Goal: Task Accomplishment & Management: Manage account settings

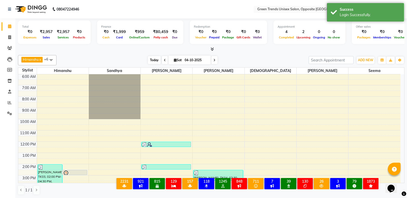
click at [155, 61] on span "Today" at bounding box center [154, 60] width 13 height 8
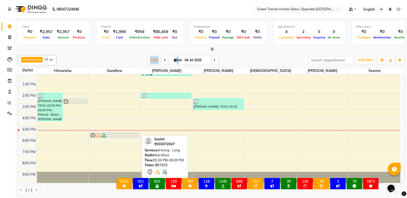
click at [127, 136] on div at bounding box center [114, 136] width 49 height 6
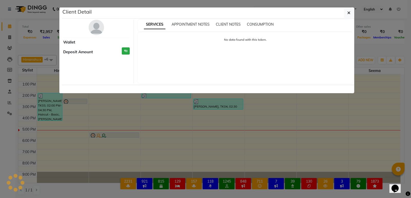
select select "7"
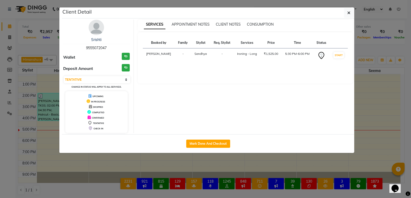
click at [127, 134] on ngb-modal-window "Client Detail [PERSON_NAME] 9555072047 Wallet ₹0 Deposit Amount ₹0 Select IN SE…" at bounding box center [205, 99] width 411 height 198
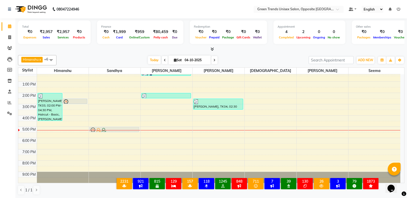
drag, startPoint x: 130, startPoint y: 133, endPoint x: 129, endPoint y: 130, distance: 3.4
click at [128, 129] on div "[PERSON_NAME], TK05, 05:30 PM-06:00 PM, Ironing - [PERSON_NAME], TK05, 05:30 PM…" at bounding box center [115, 81] width 52 height 203
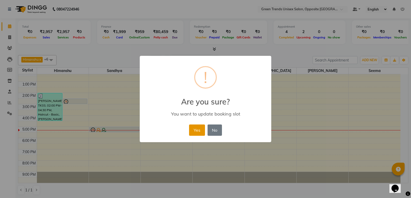
click at [195, 127] on button "Yes" at bounding box center [197, 130] width 16 height 11
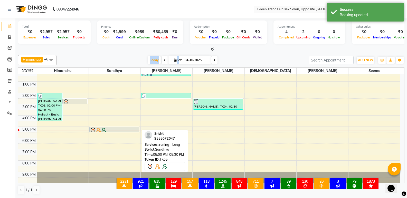
click at [136, 130] on div at bounding box center [114, 131] width 49 height 6
click at [127, 129] on div at bounding box center [114, 131] width 49 height 6
select select "7"
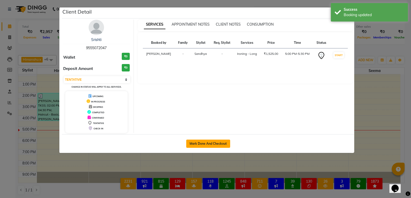
click at [205, 145] on button "Mark Done And Checkout" at bounding box center [208, 144] width 44 height 8
select select "service"
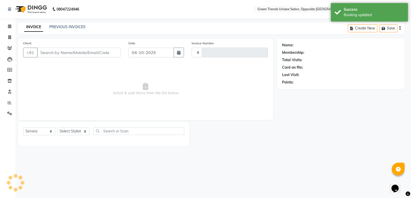
type input "1303"
select select "5225"
type input "95******47"
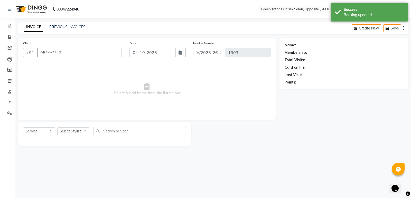
select select "35063"
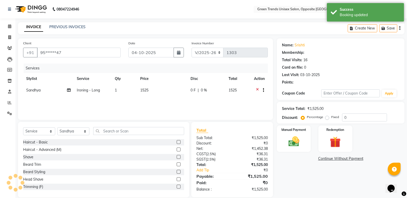
select select "1: Object"
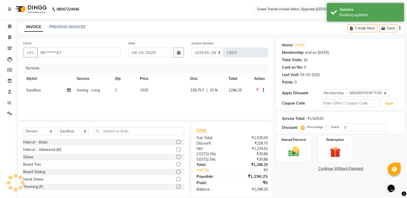
type input "15"
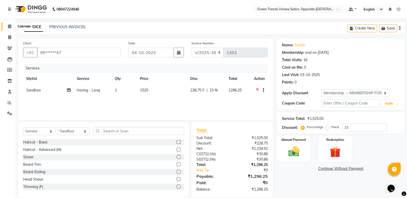
click at [11, 25] on icon at bounding box center [9, 26] width 3 height 4
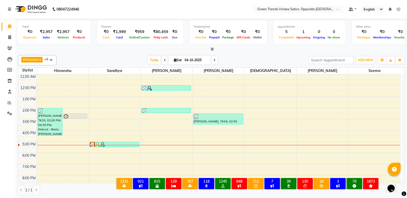
scroll to position [94, 0]
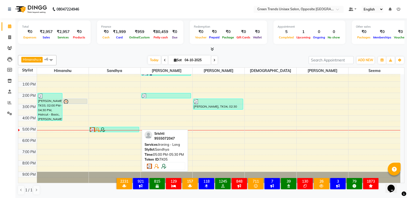
drag, startPoint x: 109, startPoint y: 129, endPoint x: 131, endPoint y: 129, distance: 21.8
click at [131, 129] on div at bounding box center [114, 130] width 49 height 5
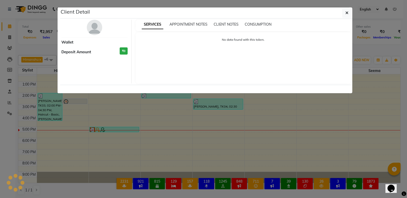
click at [131, 129] on ngb-modal-window "Client Detail Wallet Deposit Amount ₹0 SERVICES APPOINTMENT NOTES CLIENT NOTES …" at bounding box center [203, 99] width 407 height 198
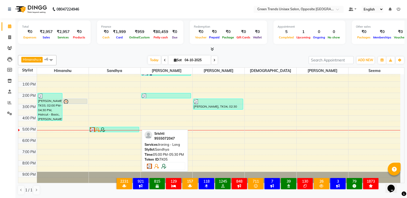
click at [131, 129] on div at bounding box center [114, 130] width 49 height 5
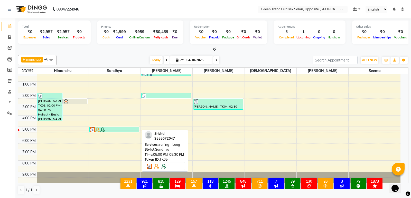
select select "3"
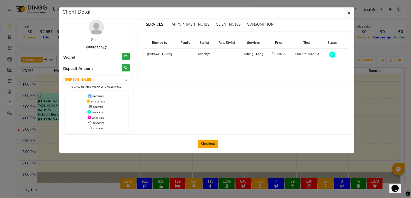
click at [211, 144] on button "Checkout" at bounding box center [208, 144] width 21 height 8
select select "service"
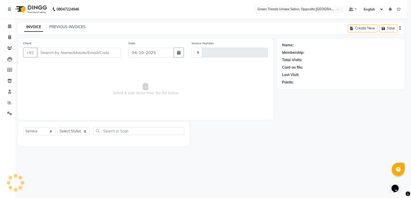
type input "1303"
select select "5225"
type input "95******47"
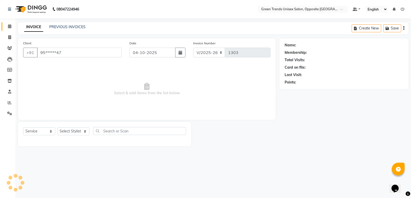
select select "35063"
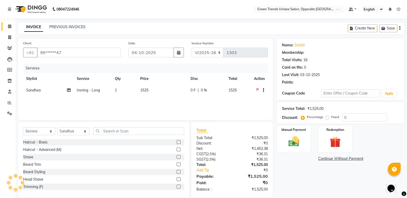
select select "1: Object"
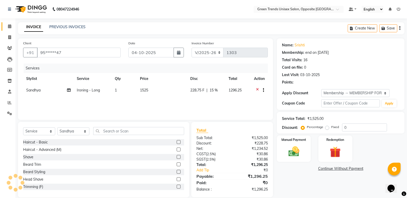
type input "15"
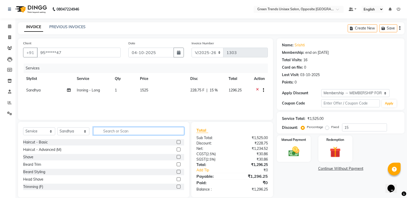
click at [118, 130] on input "text" at bounding box center [138, 131] width 91 height 8
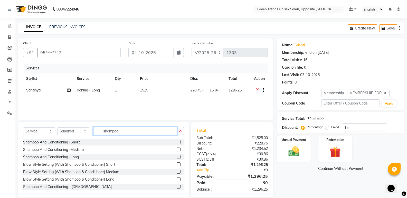
type input "shampoo"
click at [177, 159] on label at bounding box center [179, 157] width 4 height 4
click at [177, 159] on input "checkbox" at bounding box center [178, 157] width 3 height 3
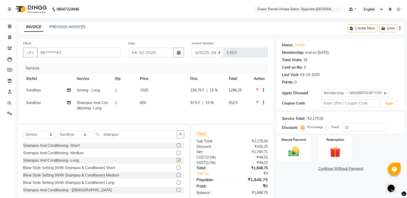
checkbox input "false"
click at [73, 139] on select "Select Stylist [PERSON_NAME] [PERSON_NAME] [PERSON_NAME] [PERSON_NAME] [PERSON_…" at bounding box center [73, 135] width 32 height 8
select select "75769"
click at [57, 135] on select "Select Stylist [PERSON_NAME] [PERSON_NAME] [PERSON_NAME] [PERSON_NAME] [PERSON_…" at bounding box center [73, 135] width 32 height 8
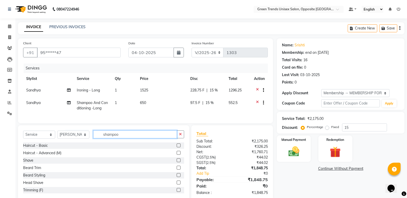
click at [136, 139] on input "shampoo" at bounding box center [135, 135] width 84 height 8
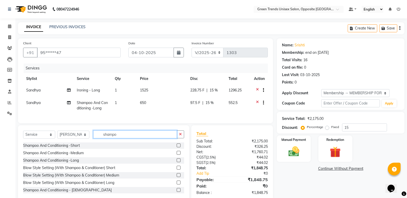
type input "shampo"
click at [177, 155] on label at bounding box center [179, 153] width 4 height 4
click at [177, 155] on input "checkbox" at bounding box center [178, 153] width 3 height 3
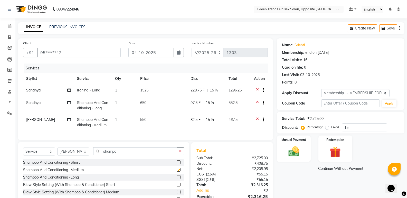
checkbox input "false"
click at [124, 156] on input "shampo" at bounding box center [135, 152] width 84 height 8
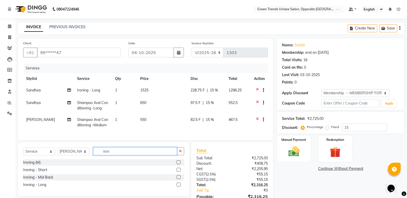
type input "iron"
click at [180, 179] on label at bounding box center [179, 178] width 4 height 4
click at [180, 179] on input "checkbox" at bounding box center [178, 177] width 3 height 3
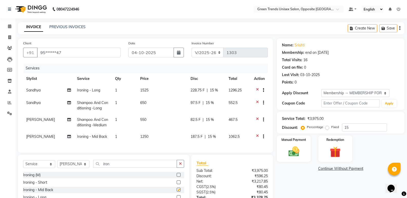
checkbox input "false"
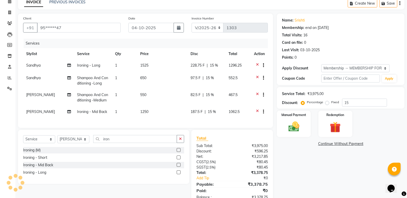
click at [198, 65] on span "228.75 F" at bounding box center [197, 65] width 14 height 5
select select "35063"
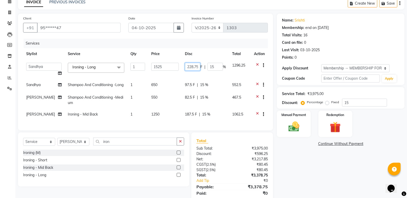
click at [197, 65] on input "228.75" at bounding box center [192, 67] width 15 height 8
click at [197, 66] on input "228.75" at bounding box center [192, 67] width 15 height 8
click at [193, 66] on input "228.75" at bounding box center [192, 67] width 15 height 8
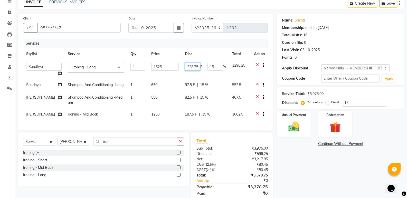
click at [193, 66] on input "228.75" at bounding box center [192, 67] width 15 height 8
click at [193, 69] on input "228.75" at bounding box center [192, 67] width 15 height 8
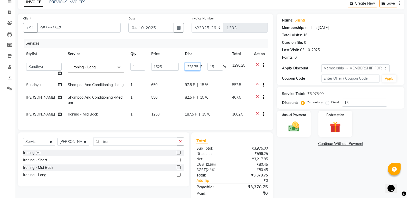
click at [193, 69] on input "228.75" at bounding box center [192, 67] width 15 height 8
type input "255"
click at [180, 84] on td "650" at bounding box center [165, 85] width 34 height 13
select select "35063"
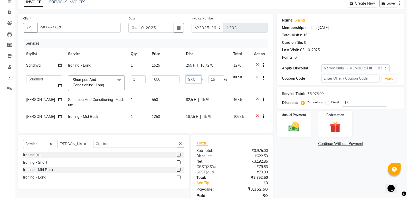
click at [190, 83] on input "97.5" at bounding box center [193, 79] width 15 height 8
type input "100"
click at [185, 98] on tr "[PERSON_NAME] Shampoo And Conditioning -Medium 1 550 82.5 F | 15 % 467.5" at bounding box center [145, 102] width 245 height 17
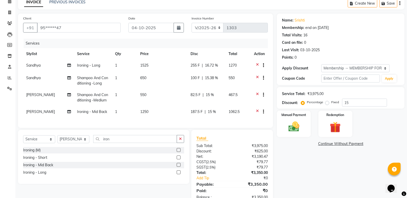
click at [193, 96] on span "82.5 F" at bounding box center [195, 94] width 10 height 5
select select "75769"
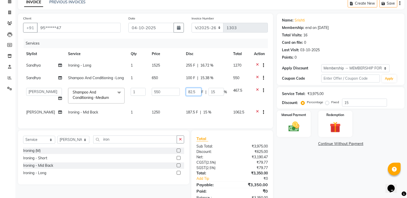
click at [194, 92] on input "82.5" at bounding box center [193, 92] width 15 height 8
drag, startPoint x: 194, startPoint y: 92, endPoint x: 179, endPoint y: 92, distance: 15.1
click at [179, 92] on tr "[PERSON_NAME] [PERSON_NAME] [PERSON_NAME] [PERSON_NAME] [PERSON_NAME] Shampoo A…" at bounding box center [145, 96] width 245 height 22
type input "100"
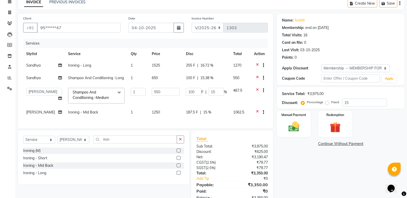
click at [190, 111] on span "187.5 F" at bounding box center [192, 112] width 12 height 5
select select "75769"
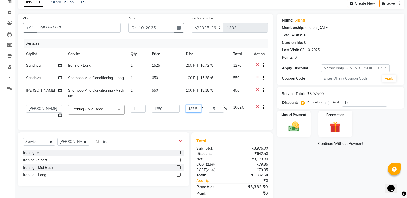
click at [191, 109] on input "187.5" at bounding box center [193, 109] width 15 height 8
type input "220"
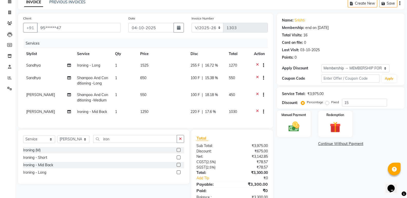
click at [161, 103] on tbody "Sandhya Ironing - Long 1 1525 255 F | 16.72 % 1270 [PERSON_NAME] And Conditioni…" at bounding box center [145, 89] width 245 height 59
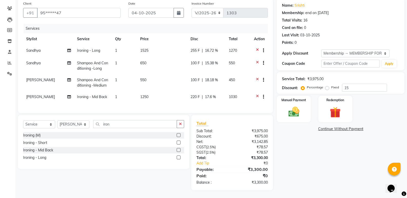
click at [43, 49] on td "Sandhya" at bounding box center [48, 51] width 51 height 13
select select "35063"
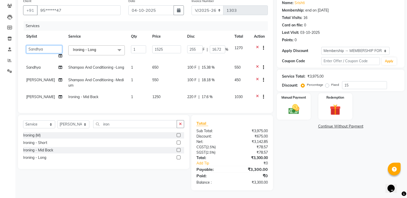
click at [43, 49] on select "[PERSON_NAME] [PERSON_NAME] [PERSON_NAME] [PERSON_NAME] [PERSON_NAME]" at bounding box center [44, 49] width 36 height 8
select select "77089"
click at [30, 66] on span "Sandhya" at bounding box center [33, 67] width 14 height 5
select select "35063"
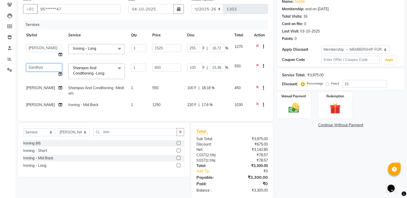
click at [30, 66] on select "[PERSON_NAME] [PERSON_NAME] [PERSON_NAME] [PERSON_NAME] [PERSON_NAME]" at bounding box center [44, 68] width 36 height 8
select select "77089"
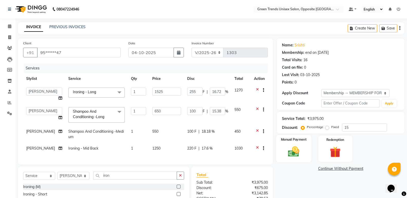
scroll to position [55, 0]
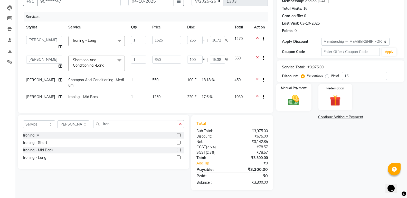
click at [289, 94] on img at bounding box center [293, 100] width 18 height 13
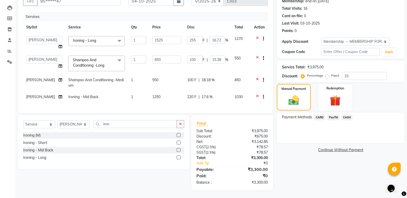
click at [334, 115] on span "PayTM" at bounding box center [333, 118] width 12 height 6
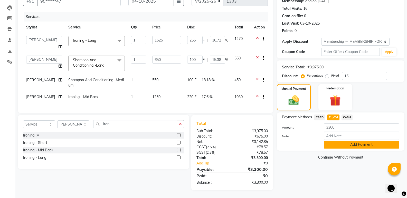
click at [343, 141] on button "Add Payment" at bounding box center [361, 145] width 75 height 8
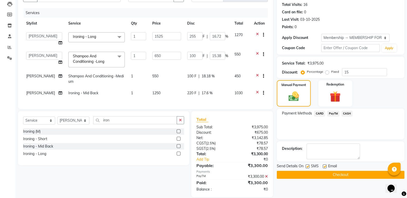
scroll to position [66, 0]
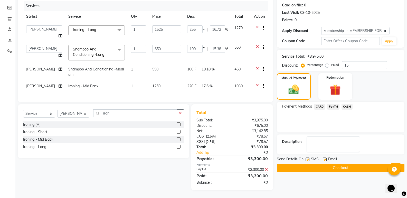
click at [371, 165] on button "Checkout" at bounding box center [341, 168] width 128 height 8
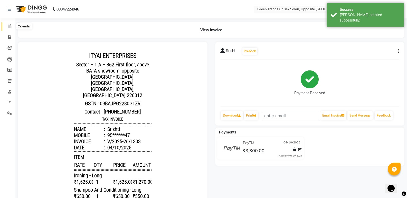
click at [6, 26] on span at bounding box center [9, 27] width 9 height 6
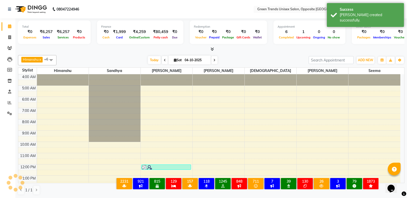
scroll to position [23, 0]
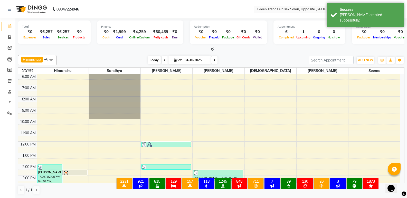
click at [155, 62] on span "Today" at bounding box center [154, 60] width 13 height 8
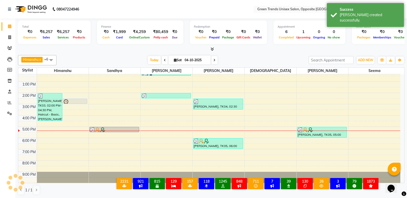
click at [142, 56] on div "[DATE] [DATE]" at bounding box center [182, 60] width 247 height 8
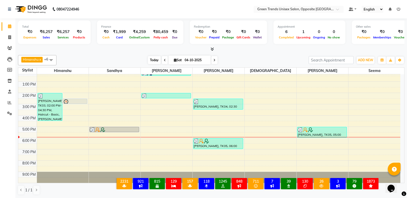
click at [152, 58] on span "Today" at bounding box center [154, 60] width 13 height 8
click at [148, 57] on span "Today" at bounding box center [154, 60] width 13 height 8
click at [129, 49] on div at bounding box center [211, 49] width 386 height 5
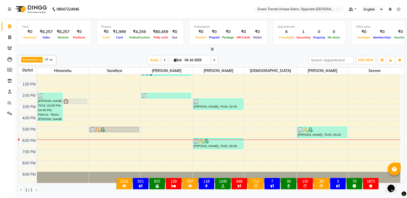
click at [129, 49] on div at bounding box center [211, 49] width 386 height 5
click at [191, 74] on span "[PERSON_NAME]" at bounding box center [167, 71] width 52 height 6
click at [192, 74] on span "[PERSON_NAME]" at bounding box center [167, 71] width 52 height 6
click at [153, 56] on span "Today" at bounding box center [154, 60] width 13 height 8
click at [153, 59] on span "Today" at bounding box center [154, 60] width 13 height 8
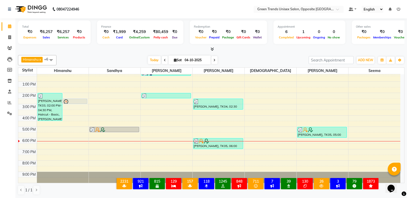
click at [141, 52] on div "Total ₹0 Expenses ₹6,257 Sales ₹6,257 Services ₹0 Products Finance ₹0 Cash ₹1,9…" at bounding box center [210, 108] width 391 height 180
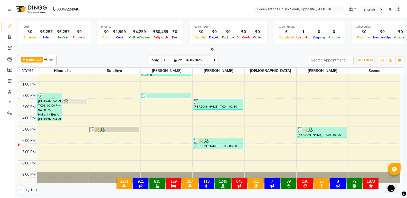
click at [148, 62] on span "Today" at bounding box center [154, 60] width 13 height 8
click at [139, 62] on div "[DATE] [DATE]" at bounding box center [182, 60] width 247 height 8
click at [138, 63] on div "[DATE] [DATE]" at bounding box center [182, 60] width 247 height 8
click at [105, 148] on div "4:00 AM 5:00 AM 6:00 AM 7:00 AM 8:00 AM 9:00 AM 10:00 AM 11:00 AM 12:00 PM 1:00…" at bounding box center [209, 81] width 382 height 203
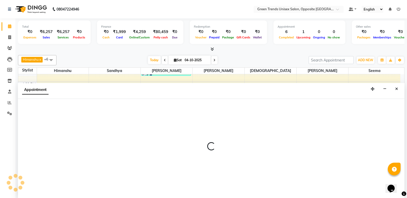
select select "35063"
select select "tentative"
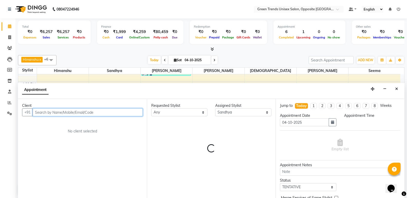
select select "1110"
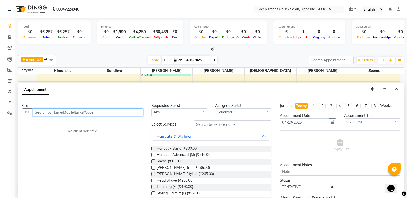
click at [65, 115] on input "text" at bounding box center [88, 113] width 110 height 8
click at [48, 123] on button "Devi 79******41" at bounding box center [54, 123] width 43 height 8
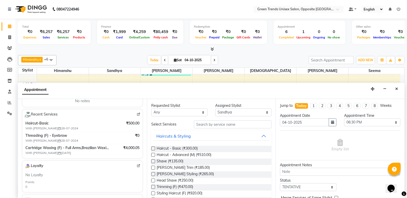
scroll to position [89, 0]
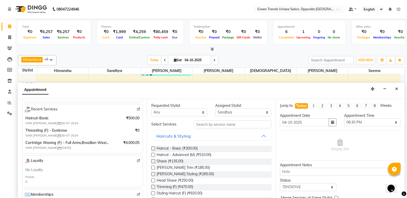
type input "79******41"
click at [137, 107] on span at bounding box center [139, 109] width 4 height 5
click at [222, 123] on input "text" at bounding box center [233, 125] width 78 height 8
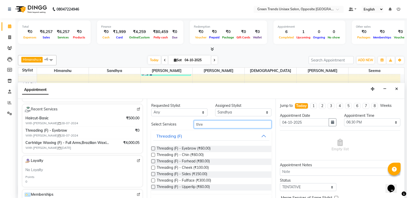
type input "thre"
click at [154, 149] on label at bounding box center [153, 149] width 4 height 4
click at [154, 149] on input "checkbox" at bounding box center [152, 149] width 3 height 3
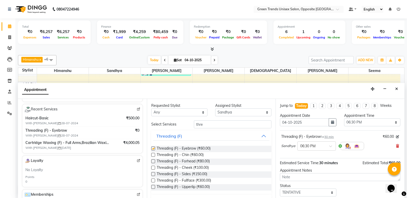
checkbox input "false"
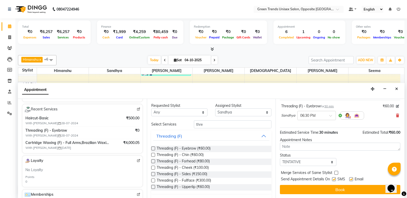
scroll to position [0, 0]
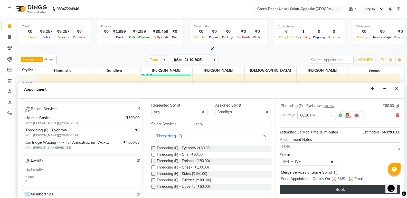
click at [339, 193] on button "Book" at bounding box center [340, 189] width 120 height 9
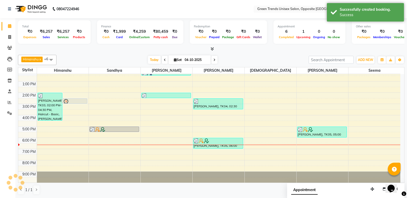
scroll to position [0, 0]
click at [150, 62] on span "Today" at bounding box center [154, 60] width 13 height 8
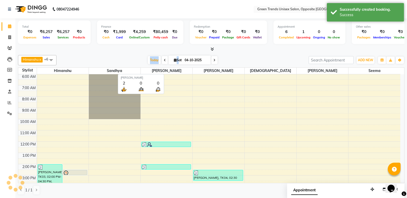
scroll to position [94, 0]
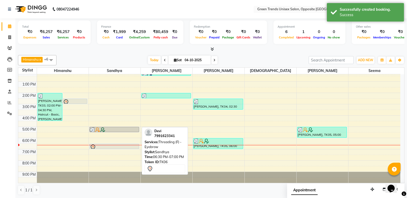
click at [118, 147] on div at bounding box center [114, 148] width 49 height 6
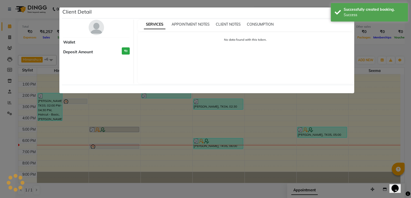
select select "7"
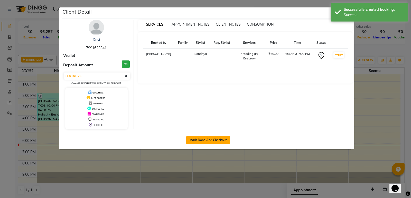
click at [207, 141] on button "Mark Done And Checkout" at bounding box center [208, 140] width 44 height 8
select select "service"
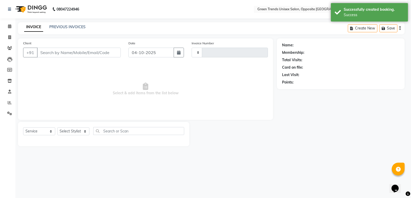
type input "1304"
select select "5225"
type input "79******41"
select select "35063"
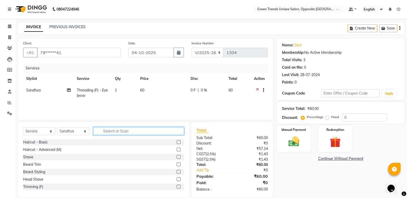
click at [168, 134] on input "text" at bounding box center [138, 131] width 91 height 8
type input "thre"
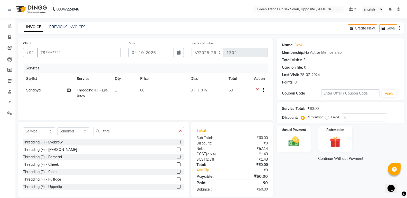
click at [177, 158] on label at bounding box center [179, 157] width 4 height 4
click at [177, 158] on input "checkbox" at bounding box center [178, 157] width 3 height 3
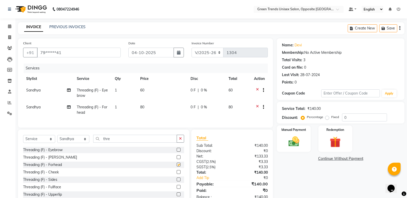
checkbox input "false"
click at [147, 85] on td "60" at bounding box center [162, 93] width 51 height 17
select select "35063"
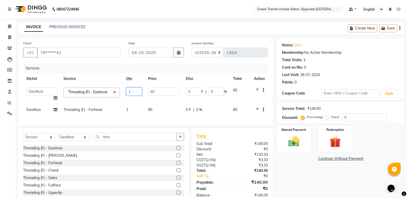
click at [130, 94] on input "1" at bounding box center [134, 92] width 16 height 8
click at [129, 94] on input "1" at bounding box center [134, 92] width 16 height 8
type input "2"
click at [124, 141] on input "thre" at bounding box center [135, 137] width 84 height 8
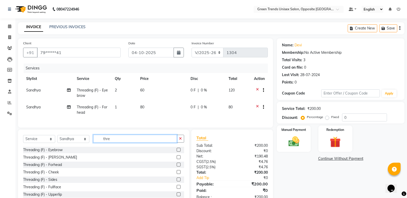
click at [122, 143] on input "thre" at bounding box center [135, 139] width 84 height 8
drag, startPoint x: 122, startPoint y: 143, endPoint x: 108, endPoint y: 142, distance: 13.7
click at [108, 142] on input "thre" at bounding box center [135, 139] width 84 height 8
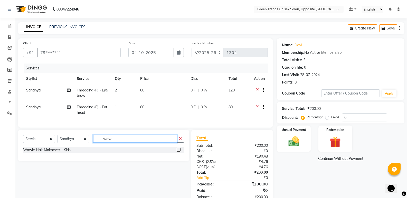
type input "wow"
click at [178, 152] on label at bounding box center [179, 150] width 4 height 4
click at [178, 152] on input "checkbox" at bounding box center [178, 150] width 3 height 3
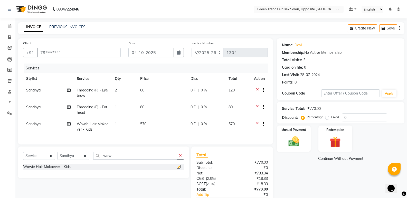
checkbox input "false"
click at [81, 157] on select "Select Stylist [PERSON_NAME] [PERSON_NAME] [PERSON_NAME] [PERSON_NAME] [PERSON_…" at bounding box center [73, 156] width 32 height 8
select select "89786"
click at [57, 156] on select "Select Stylist [PERSON_NAME] [PERSON_NAME] [PERSON_NAME] [PERSON_NAME] [PERSON_…" at bounding box center [73, 156] width 32 height 8
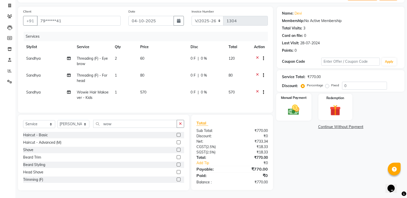
click at [295, 114] on div "Manual Payment" at bounding box center [293, 106] width 35 height 27
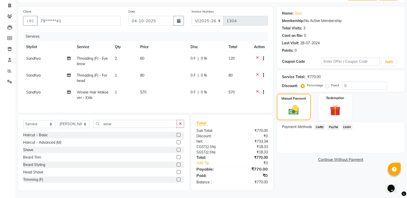
click at [338, 124] on span "PayTM" at bounding box center [333, 127] width 12 height 6
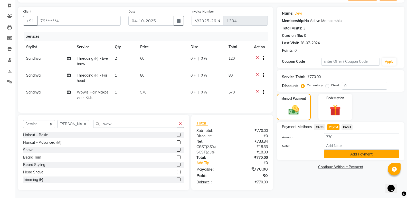
click at [349, 151] on button "Add Payment" at bounding box center [361, 155] width 75 height 8
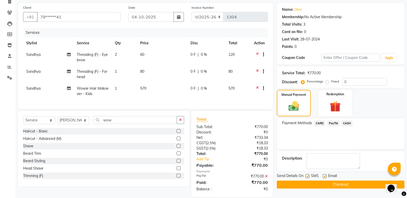
click at [340, 182] on button "Checkout" at bounding box center [341, 185] width 128 height 8
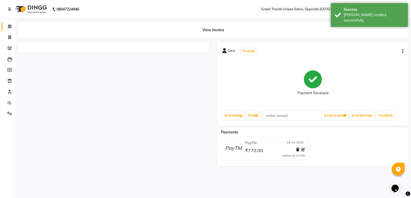
click at [8, 24] on icon at bounding box center [9, 26] width 3 height 4
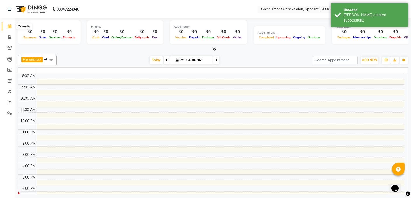
click at [7, 28] on span at bounding box center [9, 27] width 9 height 6
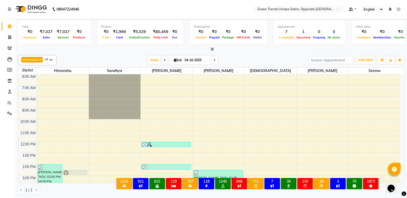
scroll to position [0, 0]
click at [149, 62] on span "Today" at bounding box center [154, 60] width 13 height 8
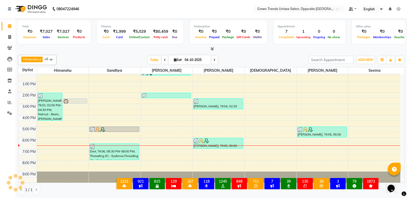
click at [144, 55] on div "[PERSON_NAME] x [PERSON_NAME] x [PERSON_NAME] x [PERSON_NAME] x [PERSON_NAME] x…" at bounding box center [211, 125] width 386 height 144
click at [152, 55] on div "[PERSON_NAME] x [PERSON_NAME] x [PERSON_NAME] x [PERSON_NAME] x [PERSON_NAME] x…" at bounding box center [211, 125] width 386 height 144
click at [153, 60] on span "Today" at bounding box center [154, 60] width 13 height 8
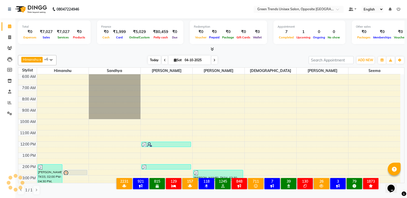
scroll to position [94, 0]
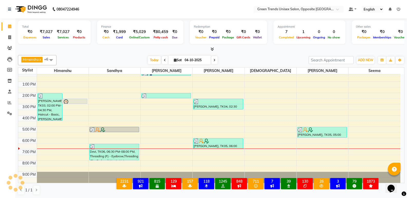
click at [137, 51] on div at bounding box center [211, 49] width 386 height 5
click at [12, 102] on span at bounding box center [9, 103] width 9 height 6
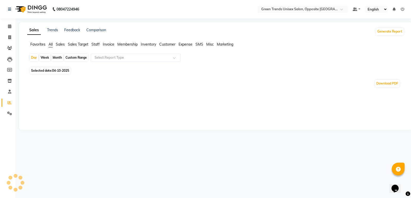
click at [93, 44] on span "Staff" at bounding box center [95, 44] width 8 height 5
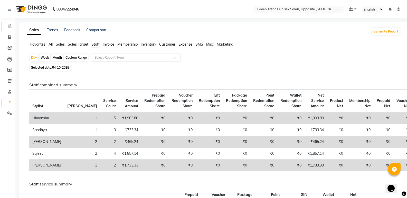
click at [12, 23] on link "Calendar" at bounding box center [8, 26] width 12 height 8
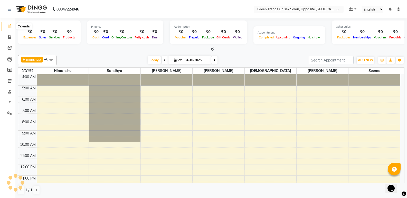
click at [5, 28] on span at bounding box center [9, 27] width 9 height 6
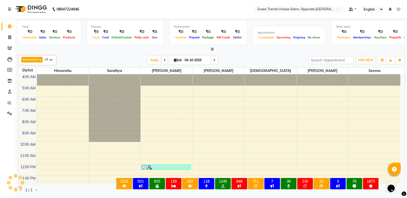
scroll to position [23, 0]
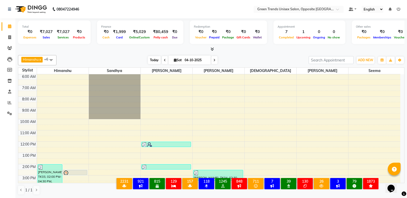
click at [152, 57] on span "Today" at bounding box center [154, 60] width 13 height 8
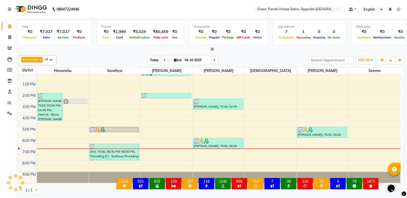
click at [155, 61] on span "Today" at bounding box center [154, 60] width 13 height 8
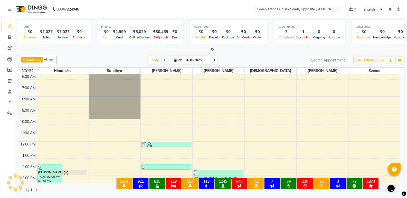
click at [140, 51] on div at bounding box center [211, 49] width 386 height 5
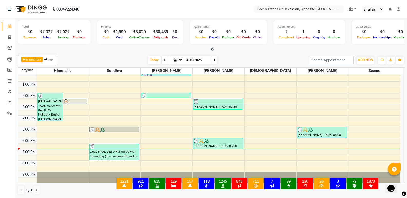
click at [140, 51] on div at bounding box center [211, 49] width 386 height 5
click at [152, 63] on span "Today" at bounding box center [154, 60] width 13 height 8
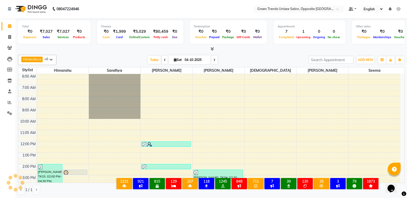
scroll to position [94, 0]
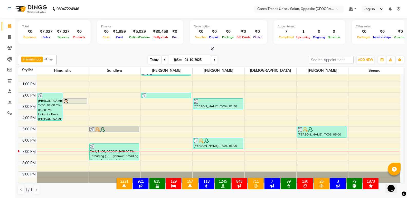
click at [153, 59] on span "Today" at bounding box center [154, 60] width 13 height 8
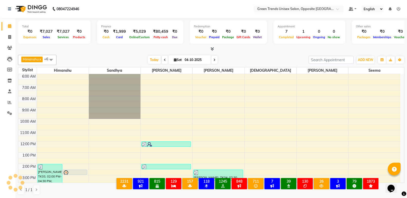
click at [141, 49] on div at bounding box center [211, 48] width 386 height 5
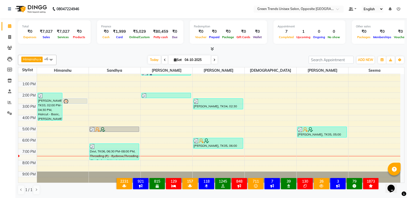
drag, startPoint x: 94, startPoint y: 70, endPoint x: 65, endPoint y: 47, distance: 36.5
click at [91, 66] on div "[PERSON_NAME] x [PERSON_NAME] x [PERSON_NAME] x [PERSON_NAME] x [PERSON_NAME] x…" at bounding box center [211, 125] width 386 height 144
click at [139, 52] on div "Total ₹0 Expenses ₹7,027 Sales ₹7,027 Services ₹0 Products Finance ₹0 Cash ₹1,9…" at bounding box center [210, 108] width 391 height 180
click at [150, 59] on span "Today" at bounding box center [154, 60] width 13 height 8
click at [152, 60] on span "Today" at bounding box center [154, 60] width 13 height 8
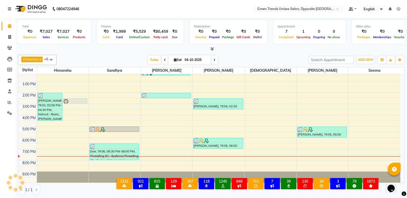
click at [133, 49] on div at bounding box center [211, 48] width 386 height 5
click at [12, 37] on span at bounding box center [9, 37] width 9 height 6
click at [10, 35] on icon at bounding box center [9, 37] width 3 height 4
select select "service"
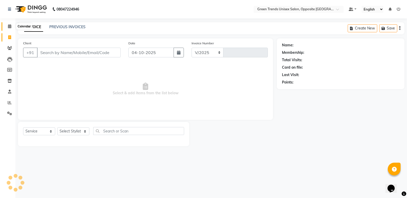
click at [12, 26] on span at bounding box center [9, 27] width 9 height 6
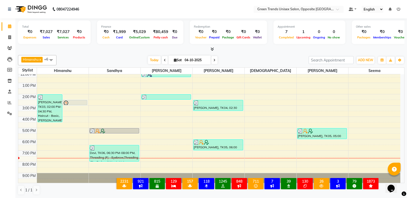
scroll to position [94, 0]
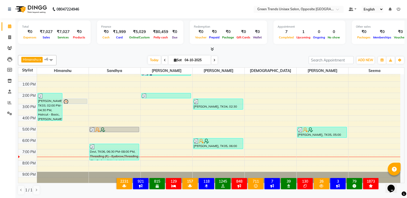
click at [140, 159] on div "4:00 AM 5:00 AM 6:00 AM 7:00 AM 8:00 AM 9:00 AM 10:00 AM 11:00 AM 12:00 PM 1:00…" at bounding box center [209, 81] width 382 height 203
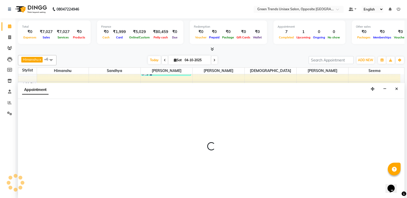
scroll to position [0, 0]
select select "35063"
select select "tentative"
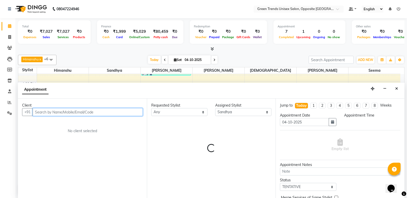
select select "1170"
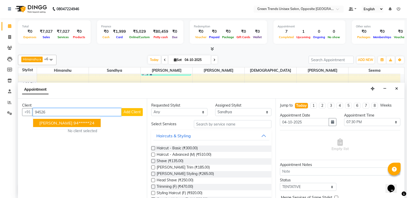
click at [77, 124] on ngb-highlight "94******24" at bounding box center [83, 123] width 21 height 5
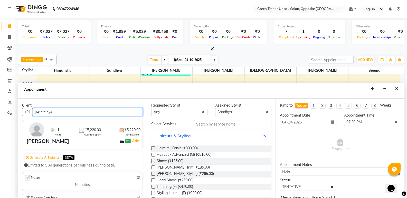
type input "94******24"
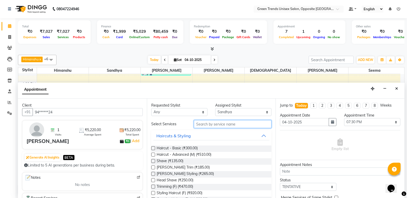
click at [242, 127] on input "text" at bounding box center [233, 124] width 78 height 8
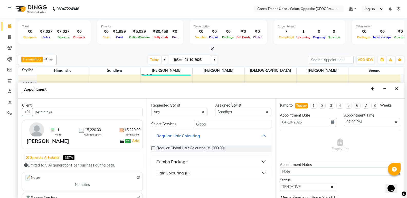
click at [191, 169] on button "Hair Colouring (F)" at bounding box center [211, 173] width 116 height 9
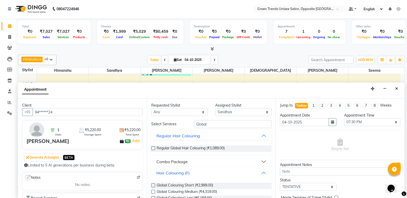
scroll to position [12, 0]
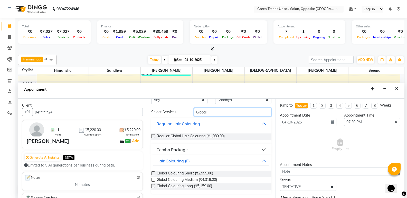
drag, startPoint x: 212, startPoint y: 116, endPoint x: 188, endPoint y: 116, distance: 24.1
click at [188, 116] on div "Select Services Global" at bounding box center [211, 112] width 128 height 8
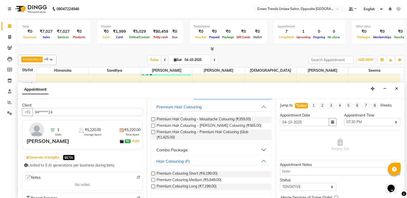
scroll to position [38, 0]
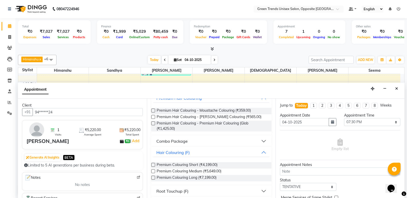
type input "Premium"
click at [153, 172] on label at bounding box center [153, 172] width 4 height 4
click at [153, 172] on input "checkbox" at bounding box center [152, 171] width 3 height 3
click at [153, 172] on label at bounding box center [153, 172] width 4 height 4
click at [153, 172] on input "checkbox" at bounding box center [152, 171] width 3 height 3
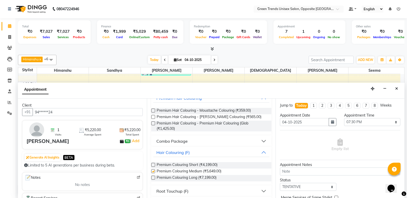
checkbox input "false"
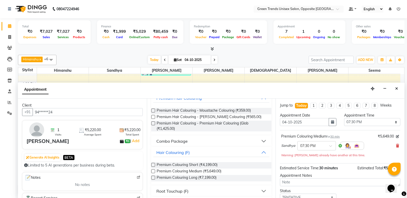
scroll to position [36, 0]
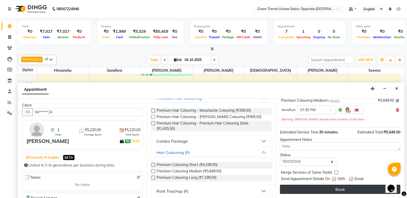
click at [348, 191] on button "Book" at bounding box center [340, 189] width 120 height 9
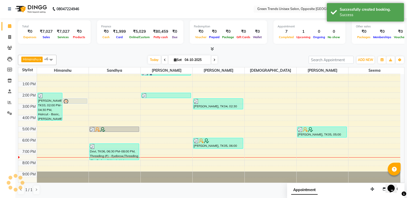
scroll to position [0, 0]
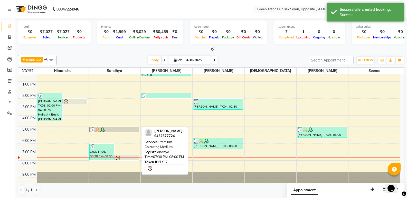
click at [132, 157] on div at bounding box center [127, 159] width 24 height 6
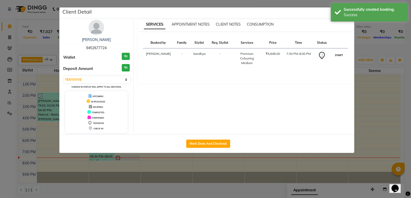
click at [339, 57] on button "START" at bounding box center [338, 55] width 11 height 6
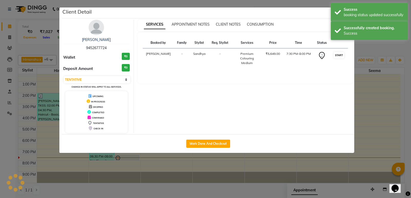
select select "1"
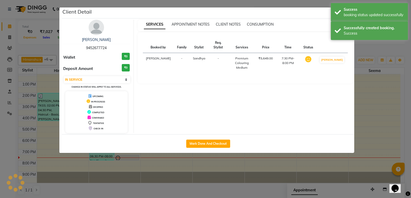
click at [367, 46] on ngb-modal-window "Client Detail [PERSON_NAME] 9452677724 Wallet ₹0 Deposit Amount ₹0 Select IN SE…" at bounding box center [205, 99] width 411 height 198
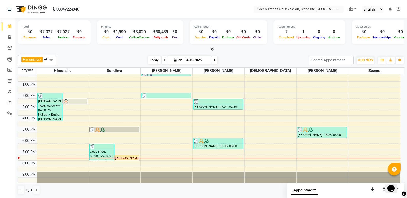
drag, startPoint x: 156, startPoint y: 59, endPoint x: 151, endPoint y: 58, distance: 5.3
click at [156, 59] on span "Today" at bounding box center [154, 60] width 13 height 8
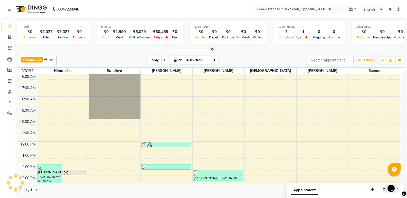
click at [149, 57] on span "Today" at bounding box center [154, 60] width 13 height 8
click at [142, 54] on div "[PERSON_NAME] x [PERSON_NAME] x [PERSON_NAME] x [PERSON_NAME] x [PERSON_NAME] x…" at bounding box center [211, 125] width 386 height 144
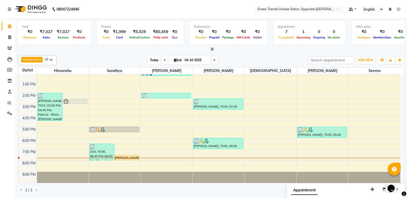
click at [150, 57] on span "Today" at bounding box center [154, 60] width 13 height 8
click at [128, 49] on div at bounding box center [211, 49] width 386 height 5
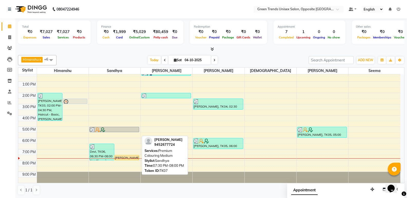
click at [128, 158] on div "[PERSON_NAME], TK07, 07:30 PM-08:00 PM, Premium Colouring Medium" at bounding box center [126, 158] width 24 height 5
select select "1"
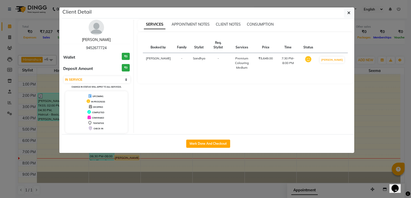
click at [101, 41] on link "[PERSON_NAME]" at bounding box center [96, 39] width 29 height 5
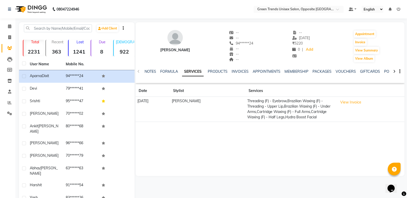
click at [319, 120] on td "Threading (F) - Eyebrow,Brazilian Waxing (F) - Threading - Upper Lip,Brazilian …" at bounding box center [290, 109] width 91 height 25
drag, startPoint x: 319, startPoint y: 120, endPoint x: 316, endPoint y: 120, distance: 3.3
click at [318, 120] on td "Threading (F) - Eyebrow,Brazilian Waxing (F) - Threading - Upper Lip,Brazilian …" at bounding box center [290, 109] width 91 height 25
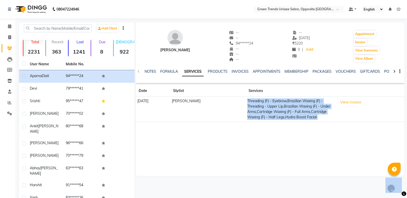
click at [293, 119] on td "Threading (F) - Eyebrow,Brazilian Waxing (F) - Threading - Upper Lip,Brazilian …" at bounding box center [290, 109] width 91 height 25
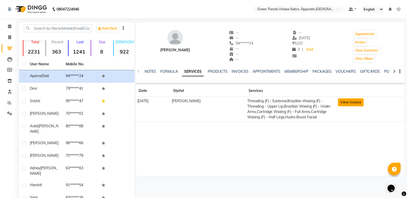
click at [345, 102] on button "View Invoice" at bounding box center [351, 103] width 26 height 8
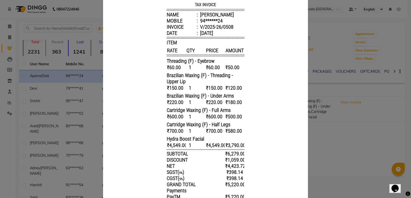
scroll to position [105, 0]
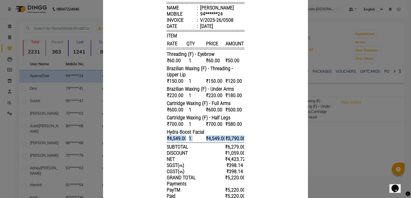
drag, startPoint x: 164, startPoint y: 129, endPoint x: 238, endPoint y: 130, distance: 74.9
click at [238, 130] on div "ITYAI ENTERPRISES Sector – 1 A – 862 First floor, above BATA showroom, opposite…" at bounding box center [206, 71] width 82 height 287
click at [251, 127] on body "ITYAI ENTERPRISES Sector – 1 A – 862 First floor, above BATA showroom, opposite…" at bounding box center [205, 71] width 193 height 287
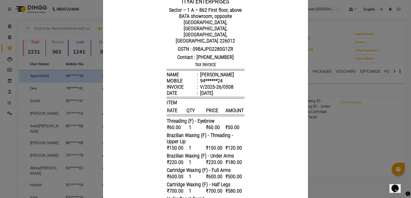
scroll to position [0, 0]
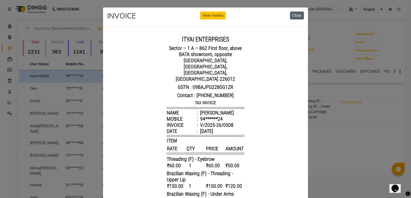
click at [296, 20] on div "INVOICE View Invoice Close" at bounding box center [205, 16] width 205 height 19
click at [297, 19] on button "Close" at bounding box center [297, 16] width 14 height 8
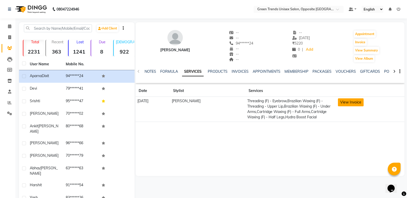
click at [345, 102] on button "View Invoice" at bounding box center [351, 103] width 26 height 8
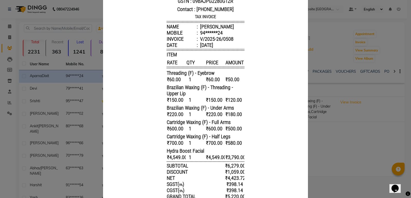
scroll to position [92, 0]
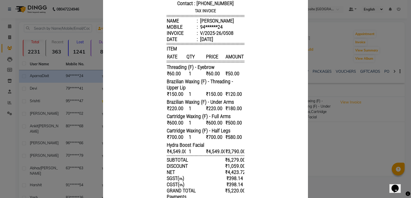
click at [403, 116] on ngb-modal-window "INVOICE View Invoice Close" at bounding box center [205, 99] width 411 height 198
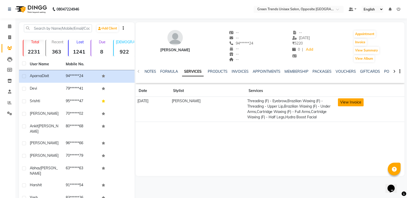
click at [338, 103] on button "View Invoice" at bounding box center [351, 103] width 26 height 8
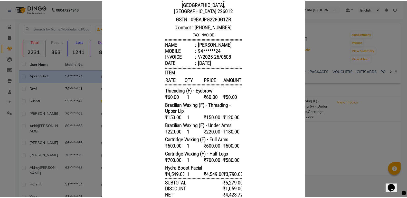
scroll to position [0, 0]
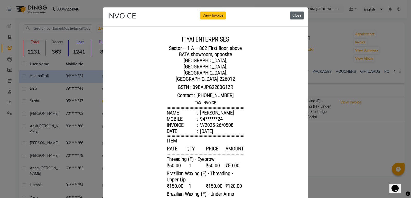
click at [293, 18] on button "Close" at bounding box center [297, 16] width 14 height 8
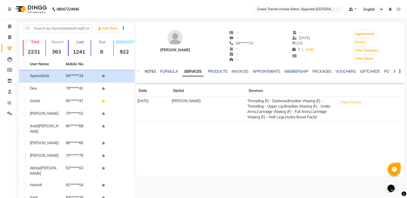
click at [153, 70] on link "NOTES" at bounding box center [151, 71] width 12 height 5
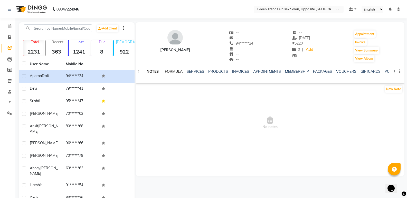
click at [174, 73] on link "FORMULA" at bounding box center [174, 71] width 18 height 5
click at [196, 72] on link "SERVICES" at bounding box center [194, 71] width 17 height 5
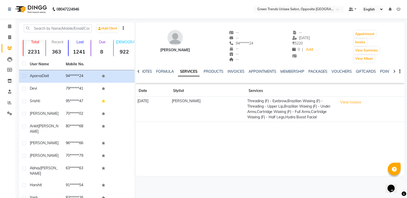
scroll to position [24, 0]
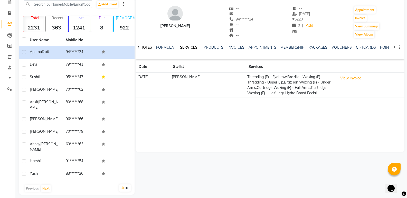
click at [145, 49] on link "NOTES" at bounding box center [146, 47] width 12 height 5
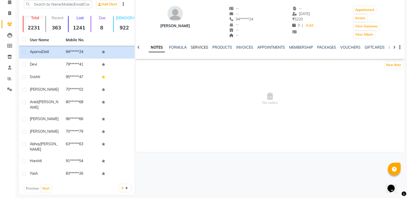
click at [204, 50] on div "SERVICES" at bounding box center [199, 47] width 17 height 5
click at [204, 45] on link "SERVICES" at bounding box center [199, 47] width 17 height 5
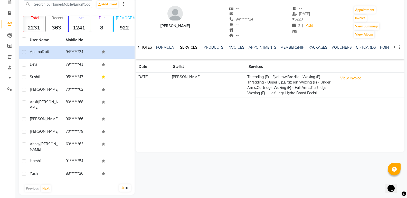
click at [143, 47] on link "NOTES" at bounding box center [146, 47] width 12 height 5
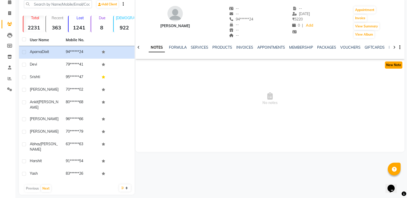
click at [397, 65] on button "New Note" at bounding box center [393, 65] width 17 height 7
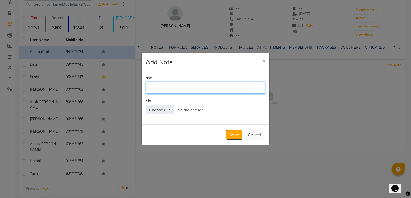
click at [166, 85] on textarea "Note" at bounding box center [206, 87] width 120 height 11
click at [196, 86] on textarea "Get Face Detan Complimenrty on your next visit" at bounding box center [206, 87] width 120 height 11
type textarea "Get Face Detan Complimentary on your next visit"
click at [206, 95] on div "Note Get Face Detan Complimentary on your next visit File" at bounding box center [205, 98] width 128 height 54
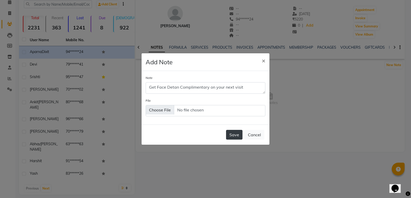
click at [229, 132] on button "Save" at bounding box center [234, 135] width 16 height 10
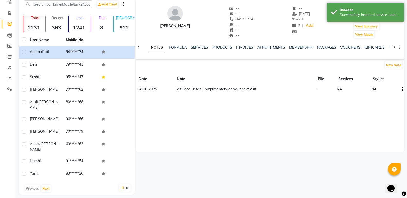
click at [147, 88] on span "04-10-2025" at bounding box center [147, 89] width 20 height 5
click at [402, 90] on icon "button" at bounding box center [402, 90] width 1 height 0
click at [389, 90] on div "Edit" at bounding box center [390, 89] width 8 height 6
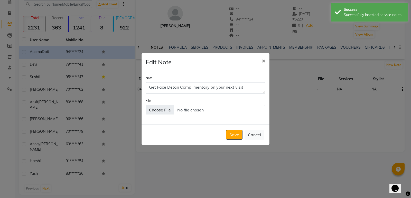
click at [263, 60] on span "×" at bounding box center [264, 61] width 4 height 8
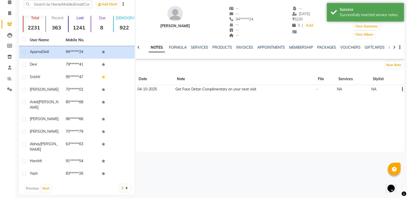
click at [183, 51] on div "NOTES FORMULA SERVICES PRODUCTS INVOICES APPOINTMENTS MEMBERSHIP PACKAGES VOUCH…" at bounding box center [264, 49] width 238 height 9
click at [194, 47] on link "SERVICES" at bounding box center [199, 47] width 17 height 5
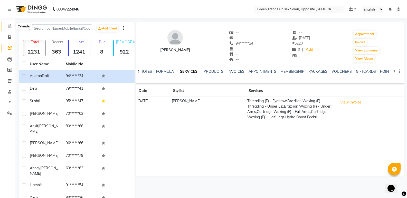
click at [13, 28] on span at bounding box center [9, 27] width 9 height 6
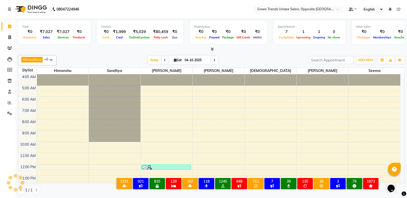
scroll to position [23, 0]
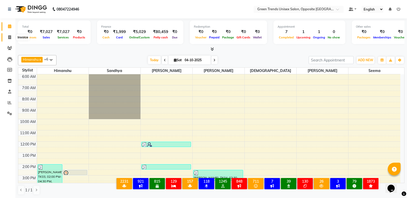
click at [12, 37] on span at bounding box center [9, 38] width 9 height 6
select select "service"
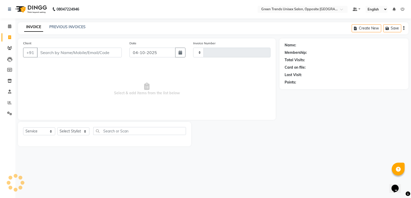
type input "1305"
select select "5225"
click at [11, 28] on span at bounding box center [9, 27] width 9 height 6
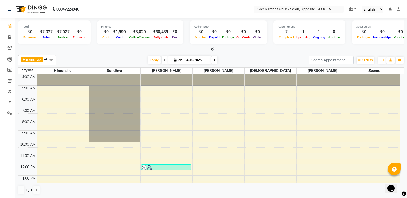
scroll to position [23, 0]
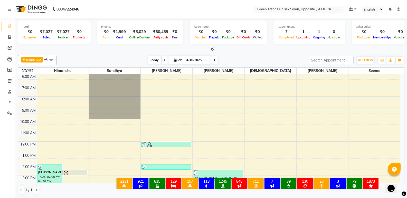
click at [150, 61] on span "Today" at bounding box center [154, 60] width 13 height 8
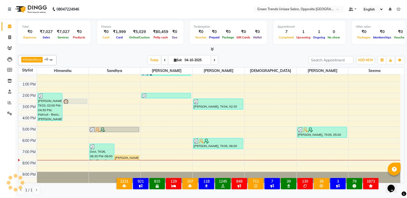
click at [136, 46] on div "Total ₹0 Expenses ₹7,027 Sales ₹7,027 Services ₹0 Products Finance ₹0 Cash ₹1,9…" at bounding box center [211, 35] width 386 height 34
click at [155, 61] on span "Today" at bounding box center [154, 60] width 13 height 8
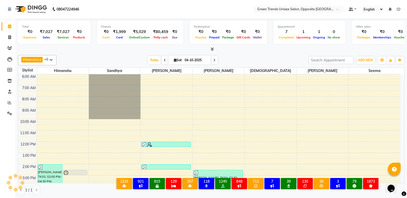
click at [142, 52] on div at bounding box center [211, 49] width 386 height 5
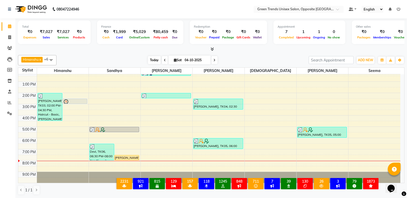
click at [151, 63] on span "Today" at bounding box center [154, 60] width 13 height 8
click at [133, 54] on div "[PERSON_NAME] x [PERSON_NAME] x [PERSON_NAME] x [PERSON_NAME] x [PERSON_NAME] x…" at bounding box center [211, 125] width 386 height 144
click at [157, 60] on span "Today" at bounding box center [154, 60] width 13 height 8
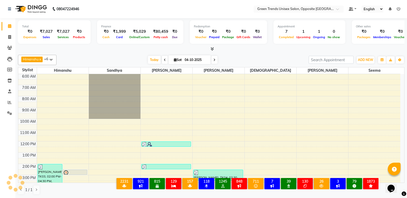
scroll to position [94, 0]
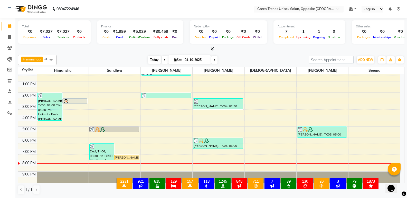
click at [152, 62] on span "Today" at bounding box center [154, 60] width 13 height 8
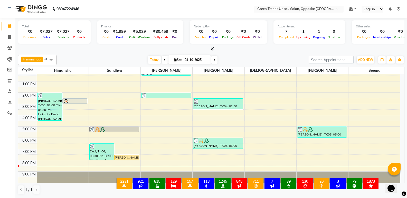
click at [142, 62] on div "[DATE] [DATE]" at bounding box center [182, 60] width 247 height 8
click at [148, 59] on span "Today" at bounding box center [154, 60] width 13 height 8
click at [140, 56] on div "[PERSON_NAME] x [PERSON_NAME] x [PERSON_NAME] x [PERSON_NAME] x [PERSON_NAME] x…" at bounding box center [211, 60] width 386 height 10
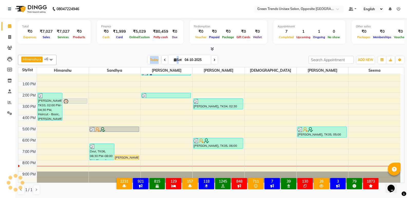
click at [153, 51] on div at bounding box center [211, 48] width 386 height 5
click at [148, 61] on span "Today" at bounding box center [154, 60] width 13 height 8
click at [152, 56] on span "Today" at bounding box center [154, 60] width 13 height 8
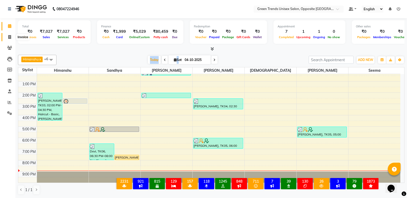
click at [9, 39] on icon at bounding box center [9, 37] width 3 height 4
select select "service"
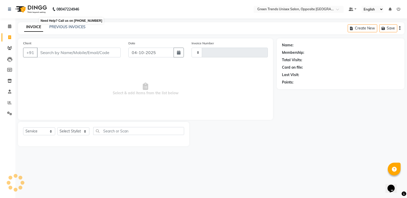
type input "1305"
select select "5225"
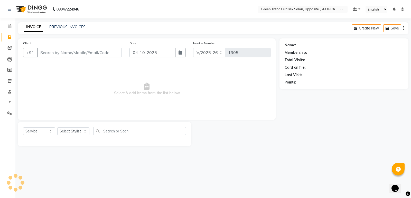
click at [65, 30] on div "PREVIOUS INVOICES" at bounding box center [67, 26] width 36 height 5
click at [65, 26] on link "PREVIOUS INVOICES" at bounding box center [67, 27] width 36 height 5
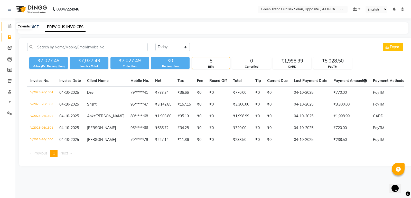
click at [9, 26] on icon at bounding box center [9, 26] width 3 height 4
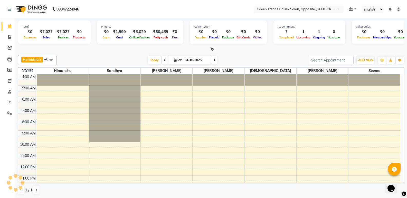
scroll to position [23, 0]
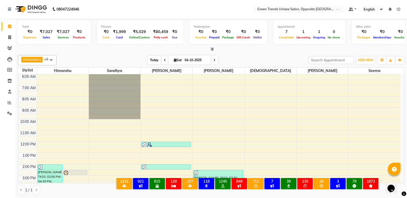
click at [155, 62] on span "Today" at bounding box center [154, 60] width 13 height 8
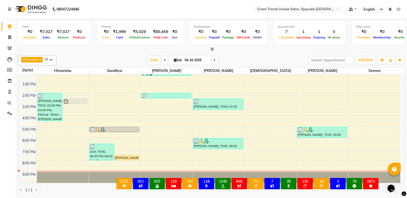
click at [83, 170] on div "4:00 AM 5:00 AM 6:00 AM 7:00 AM 8:00 AM 9:00 AM 10:00 AM 11:00 AM 12:00 PM 1:00…" at bounding box center [209, 81] width 382 height 203
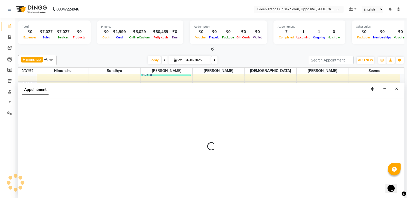
scroll to position [0, 0]
select select "82136"
select select "1230"
select select "tentative"
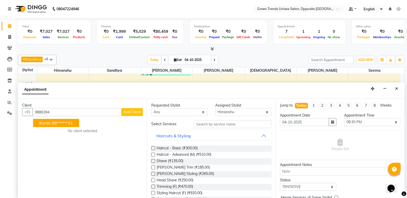
click at [58, 125] on ngb-highlight "98******31" at bounding box center [62, 123] width 21 height 5
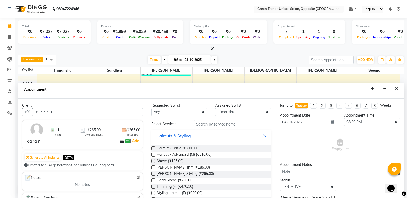
type input "98******31"
click at [224, 125] on input "text" at bounding box center [233, 124] width 78 height 8
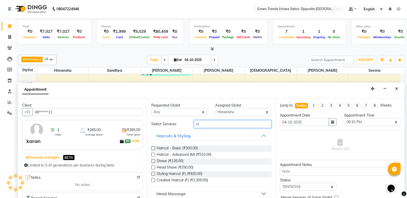
type input "H"
click at [153, 148] on label at bounding box center [153, 149] width 4 height 4
click at [153, 148] on input "checkbox" at bounding box center [152, 148] width 3 height 3
click at [153, 148] on label at bounding box center [153, 149] width 4 height 4
click at [153, 148] on input "checkbox" at bounding box center [152, 148] width 3 height 3
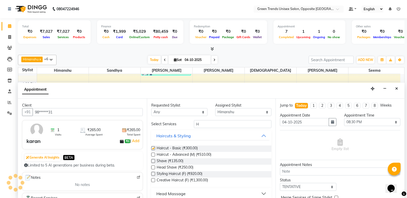
checkbox input "false"
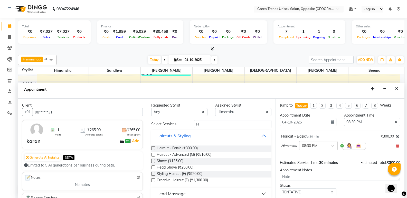
scroll to position [31, 0]
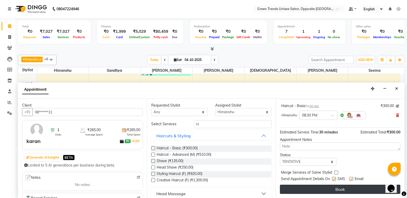
click at [357, 186] on button "Book" at bounding box center [340, 189] width 120 height 9
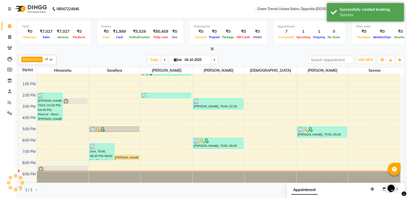
scroll to position [0, 0]
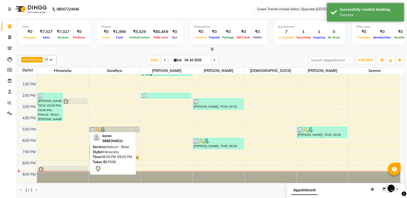
click at [74, 169] on div at bounding box center [62, 170] width 49 height 6
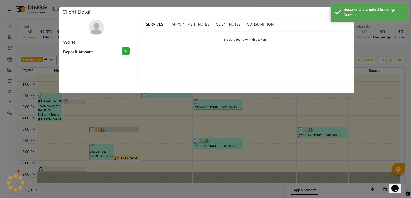
select select "7"
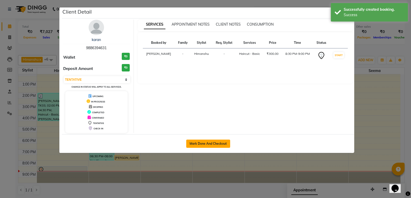
click at [197, 147] on button "Mark Done And Checkout" at bounding box center [208, 144] width 44 height 8
select select "service"
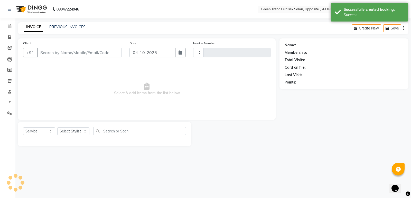
type input "1305"
select select "5225"
type input "98******31"
select select "82136"
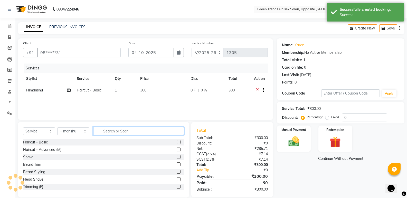
click at [130, 132] on input "text" at bounding box center [138, 131] width 91 height 8
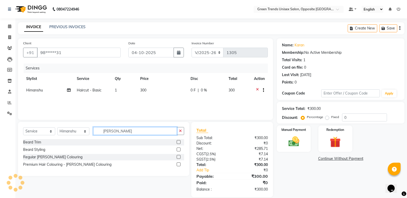
type input "[PERSON_NAME]"
click at [177, 150] on label at bounding box center [179, 150] width 4 height 4
click at [177, 150] on input "checkbox" at bounding box center [178, 149] width 3 height 3
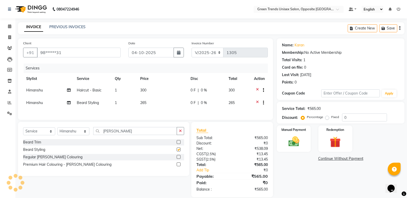
checkbox input "false"
click at [146, 139] on div "Select Service Product Membership Package Voucher Prepaid Gift Card Select Styl…" at bounding box center [103, 133] width 161 height 12
click at [145, 135] on input "[PERSON_NAME]" at bounding box center [135, 131] width 84 height 8
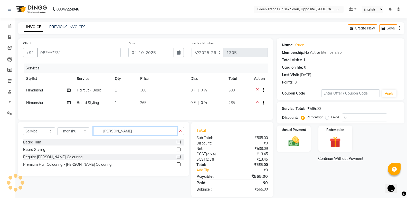
click at [145, 135] on input "[PERSON_NAME]" at bounding box center [135, 131] width 84 height 8
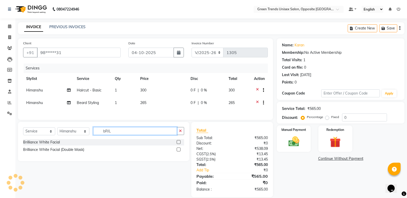
type input "bRIL"
click at [179, 144] on label at bounding box center [179, 142] width 4 height 4
click at [179, 144] on input "checkbox" at bounding box center [178, 142] width 3 height 3
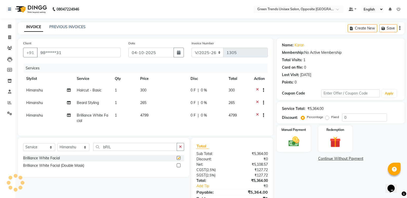
checkbox input "false"
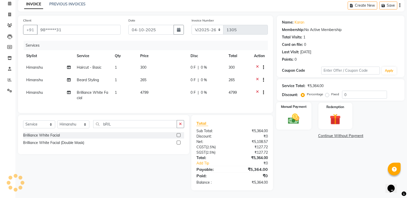
click at [296, 113] on img at bounding box center [293, 118] width 18 height 13
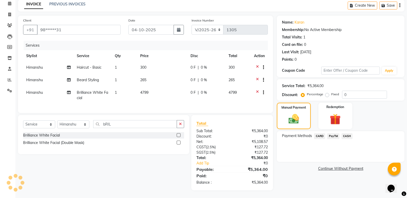
click at [331, 133] on span "PayTM" at bounding box center [333, 136] width 12 height 6
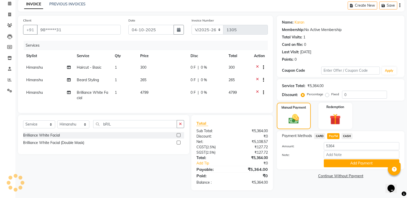
drag, startPoint x: 331, startPoint y: 133, endPoint x: 336, endPoint y: 136, distance: 5.1
click at [332, 133] on span "PayTM" at bounding box center [333, 136] width 12 height 6
click at [343, 160] on button "Add Payment" at bounding box center [361, 164] width 75 height 8
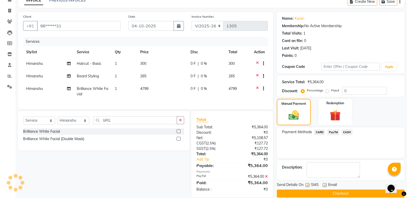
click at [351, 190] on button "Checkout" at bounding box center [341, 194] width 128 height 8
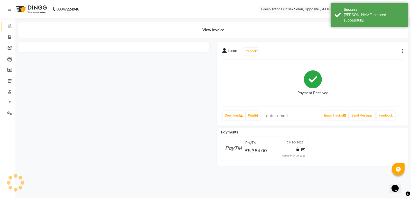
click at [6, 27] on span at bounding box center [9, 27] width 9 height 6
click at [11, 27] on icon at bounding box center [9, 26] width 3 height 4
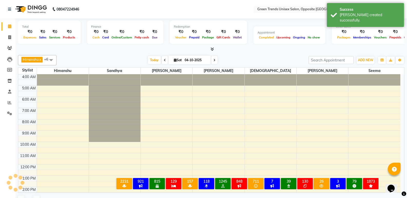
scroll to position [23, 0]
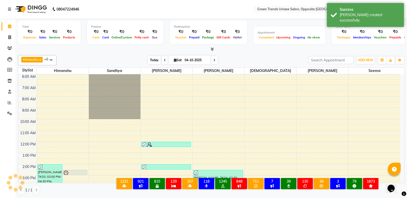
click at [150, 60] on span "Today" at bounding box center [154, 60] width 13 height 8
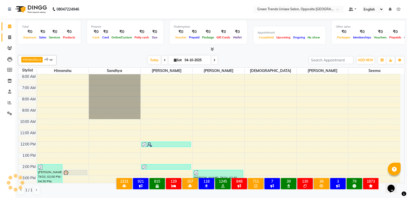
click at [5, 35] on link "Invoice" at bounding box center [8, 37] width 12 height 8
click at [12, 36] on span at bounding box center [9, 38] width 9 height 6
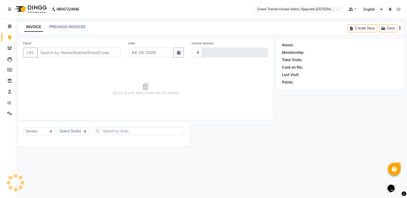
click at [12, 36] on span at bounding box center [9, 38] width 9 height 6
select select "service"
select select "5225"
type input "1306"
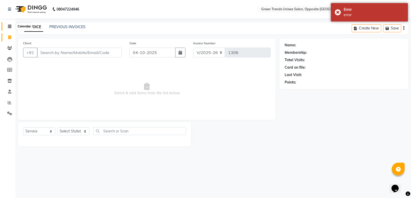
click at [11, 28] on span at bounding box center [9, 27] width 9 height 6
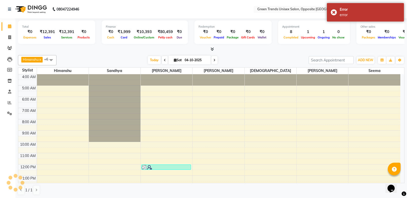
scroll to position [23, 0]
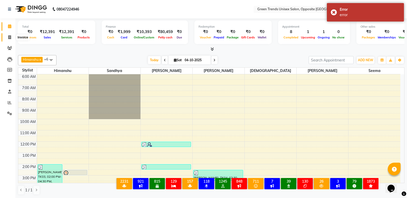
click at [9, 39] on icon at bounding box center [9, 37] width 3 height 4
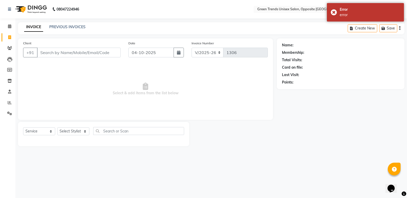
click at [8, 36] on span at bounding box center [9, 38] width 9 height 6
select select "service"
type input "1306"
select select "5225"
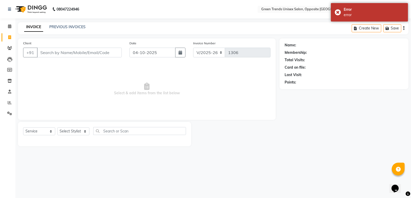
click at [55, 24] on div "PREVIOUS INVOICES" at bounding box center [67, 26] width 36 height 5
click at [56, 28] on link "PREVIOUS INVOICES" at bounding box center [67, 27] width 36 height 5
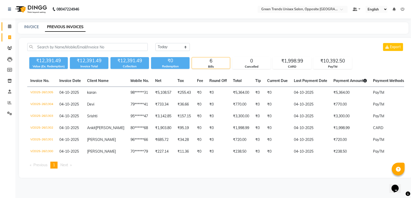
click at [7, 30] on link "Calendar" at bounding box center [8, 26] width 12 height 8
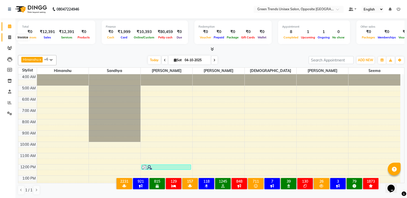
click at [8, 39] on span at bounding box center [9, 38] width 9 height 6
select select "service"
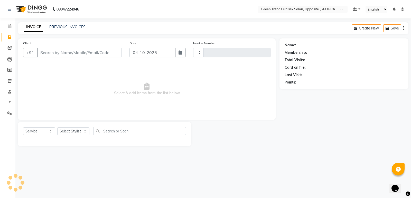
type input "1306"
select select "5225"
click at [64, 28] on link "PREVIOUS INVOICES" at bounding box center [67, 27] width 36 height 5
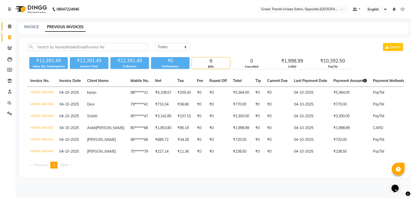
click at [7, 23] on link "Calendar" at bounding box center [8, 26] width 12 height 8
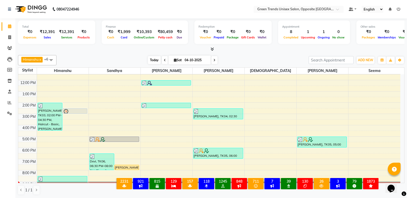
click at [158, 62] on span "Today" at bounding box center [154, 60] width 13 height 8
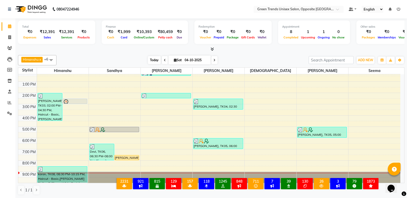
click at [153, 61] on span "Today" at bounding box center [154, 60] width 13 height 8
click at [148, 56] on span "Today" at bounding box center [154, 60] width 13 height 8
click at [154, 59] on span "Today" at bounding box center [154, 60] width 13 height 8
click at [150, 63] on span "Today" at bounding box center [154, 60] width 13 height 8
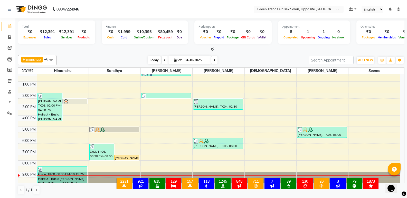
click at [154, 60] on span "Today" at bounding box center [154, 60] width 13 height 8
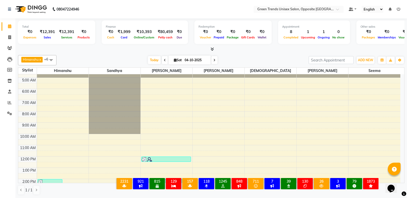
scroll to position [0, 0]
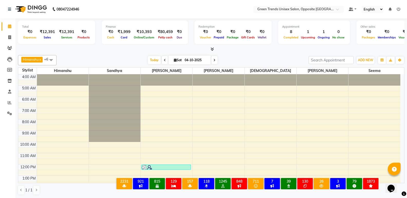
click at [400, 71] on div "Stylist [PERSON_NAME] Sandhya [PERSON_NAME] [PERSON_NAME] [PERSON_NAME]" at bounding box center [211, 71] width 386 height 7
click at [147, 55] on div "[PERSON_NAME] x [PERSON_NAME] x [PERSON_NAME] x [PERSON_NAME] x [PERSON_NAME] x…" at bounding box center [211, 125] width 386 height 144
click at [150, 58] on span "Today" at bounding box center [154, 60] width 13 height 8
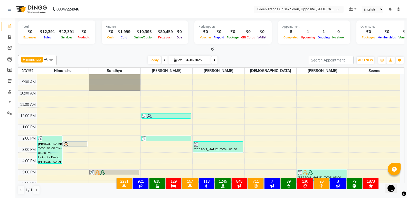
scroll to position [94, 0]
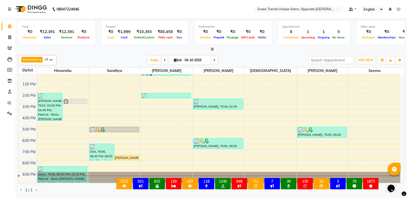
click at [404, 162] on td "4:00 AM 5:00 AM 6:00 AM 7:00 AM 8:00 AM 9:00 AM 10:00 AM 11:00 AM 12:00 PM 1:00…" at bounding box center [211, 128] width 386 height 109
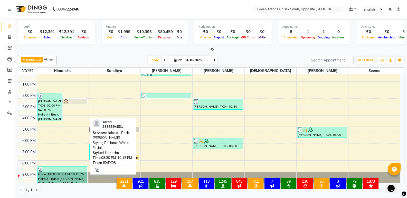
click at [73, 168] on div at bounding box center [62, 169] width 49 height 5
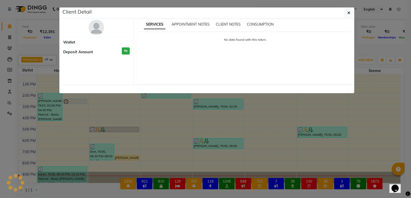
select select "3"
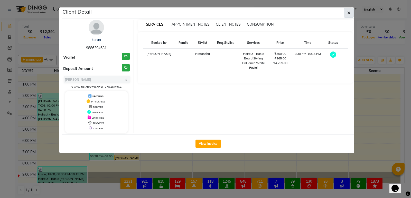
click at [347, 13] on icon "button" at bounding box center [348, 13] width 3 height 4
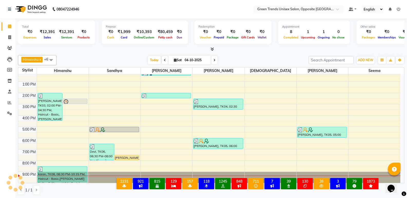
click at [81, 164] on div "4:00 AM 5:00 AM 6:00 AM 7:00 AM 8:00 AM 9:00 AM 10:00 AM 11:00 AM 12:00 PM 1:00…" at bounding box center [209, 81] width 382 height 203
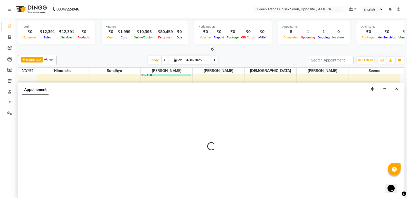
select select "82136"
select select "1200"
select select "tentative"
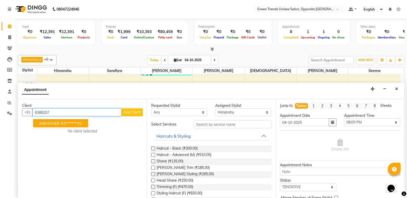
click at [69, 123] on ngb-highlight "63******45" at bounding box center [71, 123] width 21 height 5
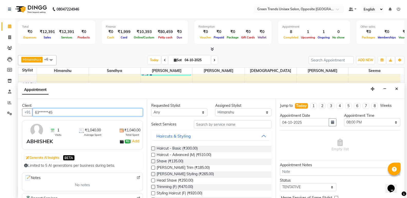
type input "63******45"
click at [155, 147] on div "Haircut - Basic (₹300.00)" at bounding box center [211, 149] width 120 height 6
click at [155, 148] on label at bounding box center [153, 149] width 4 height 4
click at [155, 148] on input "checkbox" at bounding box center [152, 149] width 3 height 3
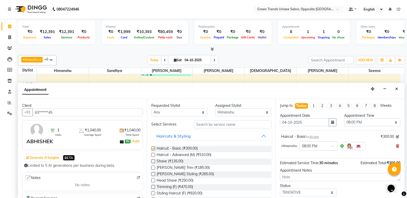
checkbox input "false"
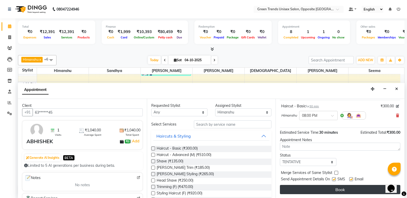
click at [349, 188] on button "Book" at bounding box center [340, 189] width 120 height 9
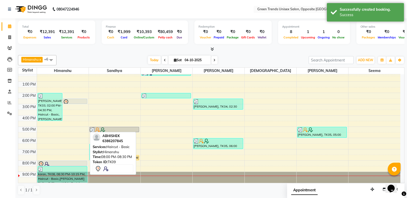
click at [61, 162] on div at bounding box center [62, 164] width 49 height 6
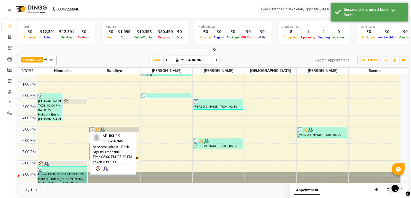
select select "7"
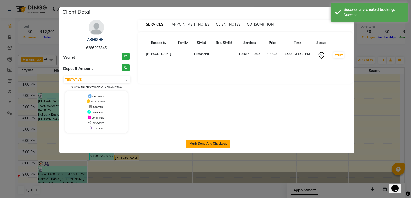
click at [207, 145] on button "Mark Done And Checkout" at bounding box center [208, 144] width 44 height 8
select select "service"
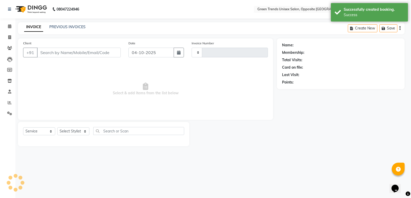
type input "1306"
select select "5225"
type input "63******45"
select select "82136"
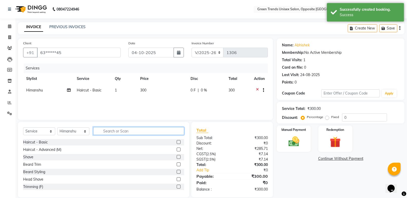
click at [110, 135] on input "text" at bounding box center [138, 131] width 91 height 8
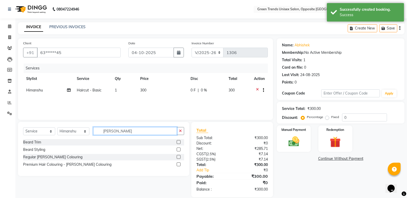
type input "[PERSON_NAME]"
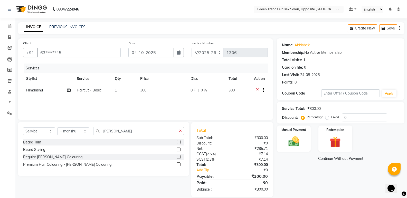
click at [178, 151] on label at bounding box center [179, 150] width 4 height 4
click at [178, 151] on input "checkbox" at bounding box center [178, 149] width 3 height 3
checkbox input "false"
click at [71, 134] on select "Select Stylist [PERSON_NAME] [PERSON_NAME] [PERSON_NAME] [PERSON_NAME] [PERSON_…" at bounding box center [73, 132] width 32 height 8
select select "75769"
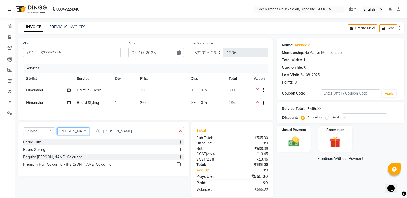
click at [57, 130] on select "Select Stylist [PERSON_NAME] [PERSON_NAME] [PERSON_NAME] [PERSON_NAME] [PERSON_…" at bounding box center [73, 132] width 32 height 8
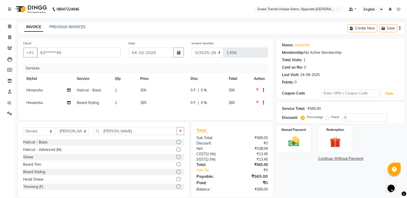
click at [177, 174] on label at bounding box center [179, 172] width 4 height 4
click at [177, 174] on input "checkbox" at bounding box center [178, 172] width 3 height 3
checkbox input "true"
click at [177, 159] on label at bounding box center [179, 157] width 4 height 4
click at [177, 159] on input "checkbox" at bounding box center [178, 157] width 3 height 3
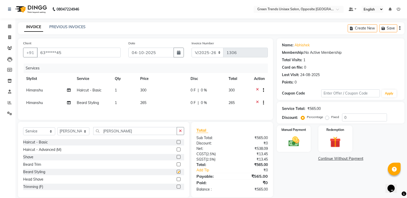
checkbox input "true"
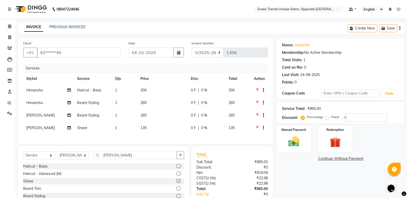
checkbox input "false"
click at [258, 127] on icon at bounding box center [257, 129] width 3 height 6
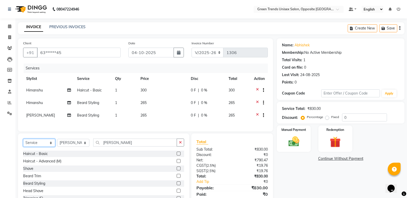
click at [42, 145] on select "Select Service Product Membership Package Voucher Prepaid Gift Card" at bounding box center [39, 143] width 32 height 8
select select "membership"
click at [23, 143] on select "Select Service Product Membership Package Voucher Prepaid Gift Card" at bounding box center [39, 143] width 32 height 8
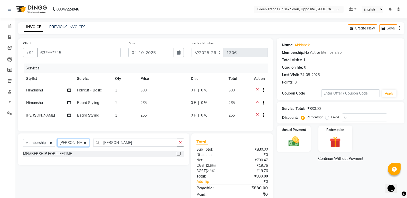
click at [87, 147] on select "Select Stylist [PERSON_NAME] [PERSON_NAME] [PERSON_NAME] [PERSON_NAME] [PERSON_…" at bounding box center [73, 143] width 32 height 8
select select "57999"
click at [57, 143] on select "Select Stylist [PERSON_NAME] [PERSON_NAME] [PERSON_NAME] [PERSON_NAME] [PERSON_…" at bounding box center [73, 143] width 32 height 8
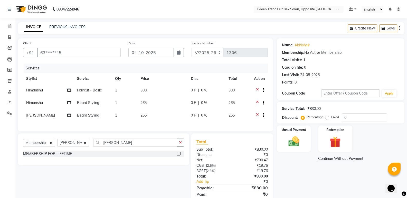
click at [178, 156] on label at bounding box center [179, 154] width 4 height 4
click at [178, 156] on input "checkbox" at bounding box center [178, 153] width 3 height 3
select select "select"
select select "57999"
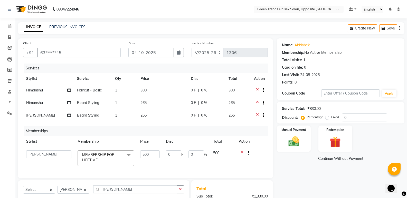
click at [195, 91] on span "0 F" at bounding box center [193, 90] width 5 height 5
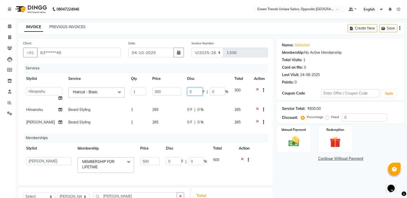
click at [194, 91] on input "0" at bounding box center [194, 92] width 15 height 8
type input "050"
click at [184, 107] on tr "[PERSON_NAME] Styling 1 265 0 F | 0 % 265" at bounding box center [145, 110] width 245 height 13
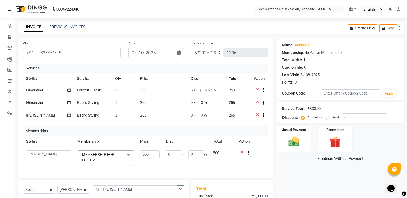
click at [192, 106] on td "0 F | 0 %" at bounding box center [206, 103] width 38 height 13
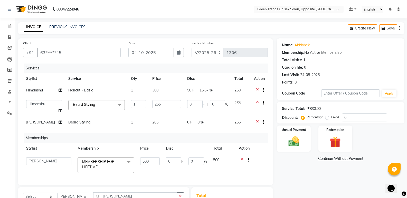
click at [192, 105] on input "0" at bounding box center [194, 104] width 15 height 8
type input "045"
click at [190, 116] on tbody "[PERSON_NAME] Haircut - Basic 1 300 50 F | 16.67 % 250 [PERSON_NAME] [PERSON_NA…" at bounding box center [145, 107] width 245 height 45
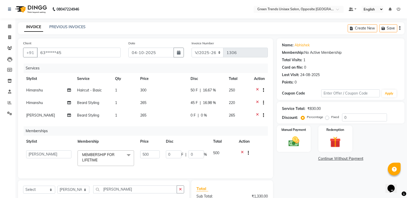
click at [191, 118] on span "0 F" at bounding box center [192, 115] width 5 height 5
select select "75769"
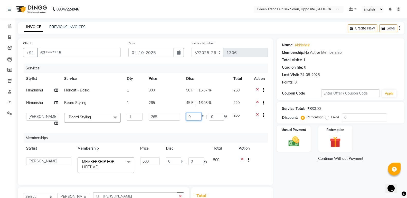
click at [194, 115] on input "0" at bounding box center [193, 117] width 15 height 8
type input "045"
click at [206, 130] on div "Services Stylist Service Qty Price Disc Total Action [PERSON_NAME] Haircut - Ba…" at bounding box center [145, 122] width 245 height 117
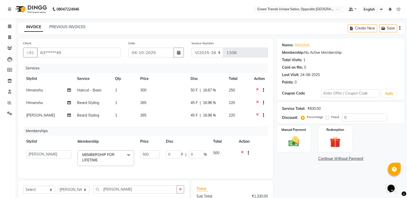
scroll to position [69, 0]
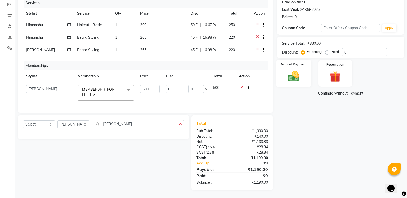
click at [297, 71] on img at bounding box center [293, 76] width 18 height 13
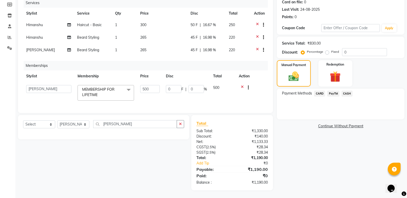
click at [335, 91] on span "PayTM" at bounding box center [333, 94] width 12 height 6
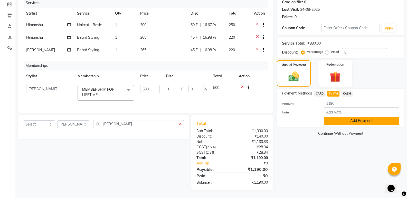
click at [357, 117] on button "Add Payment" at bounding box center [361, 121] width 75 height 8
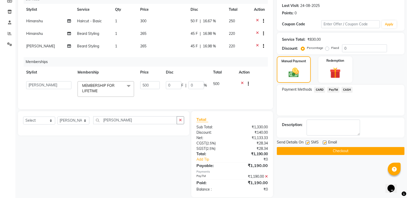
click at [357, 117] on div "Name: Abhishek Membership: No Active Membership Total Visits: 1 Card on file: 0…" at bounding box center [342, 83] width 131 height 228
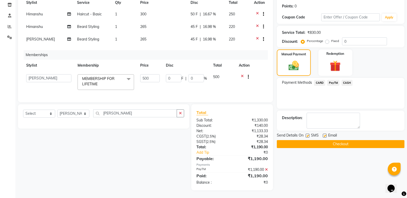
click at [362, 143] on button "Checkout" at bounding box center [341, 144] width 128 height 8
click at [362, 143] on div "Checkout" at bounding box center [341, 144] width 128 height 8
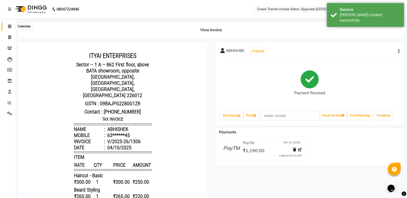
click at [12, 25] on span at bounding box center [9, 27] width 9 height 6
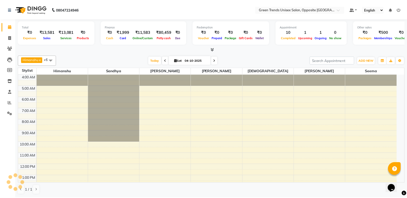
scroll to position [84, 0]
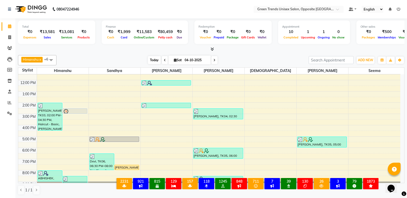
click at [155, 58] on span "Today" at bounding box center [154, 60] width 13 height 8
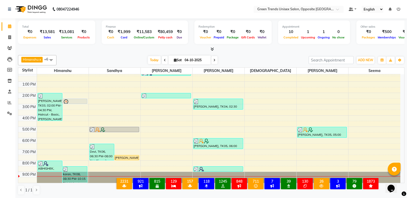
click at [111, 23] on div "Finance ₹0 Cash ₹1,999 Card ₹11,583 Online/Custom ₹80,459 [PERSON_NAME] cash ₹0…" at bounding box center [145, 33] width 86 height 24
click at [113, 44] on div "Finance ₹0 Cash ₹1,999 Card ₹11,583 Online/Custom ₹80,459 [PERSON_NAME] cash ₹0…" at bounding box center [145, 33] width 86 height 24
click at [115, 60] on div "[DATE] [DATE]" at bounding box center [182, 60] width 247 height 8
click at [264, 54] on div "[PERSON_NAME] x [PERSON_NAME] x [PERSON_NAME] x [PERSON_NAME] x [PERSON_NAME] x…" at bounding box center [211, 125] width 386 height 144
click at [150, 57] on span "Today" at bounding box center [154, 60] width 13 height 8
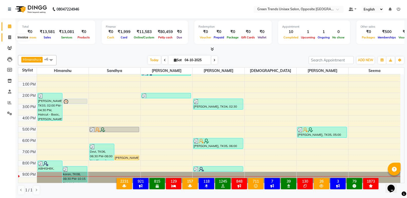
click at [11, 37] on icon at bounding box center [9, 37] width 3 height 4
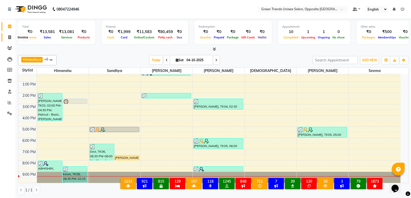
select select "5225"
select select "service"
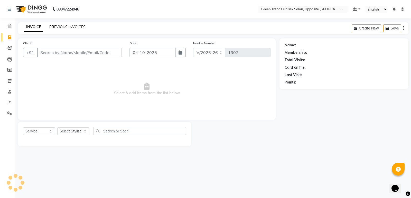
click at [78, 27] on link "PREVIOUS INVOICES" at bounding box center [67, 27] width 36 height 5
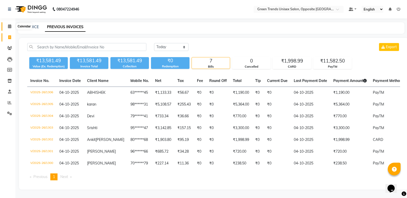
click at [10, 28] on icon at bounding box center [9, 26] width 3 height 4
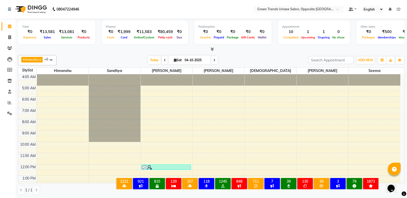
click at [103, 58] on div "[DATE] [DATE]" at bounding box center [182, 60] width 247 height 8
click at [153, 59] on span "Today" at bounding box center [154, 60] width 13 height 8
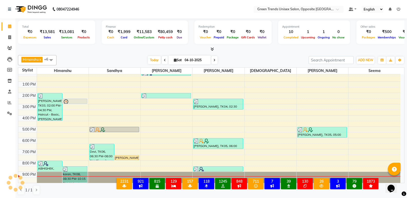
click at [123, 49] on div at bounding box center [211, 49] width 386 height 5
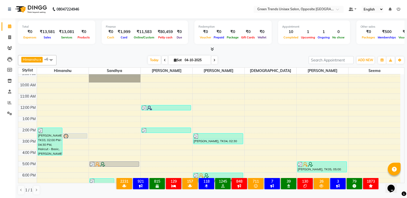
scroll to position [0, 0]
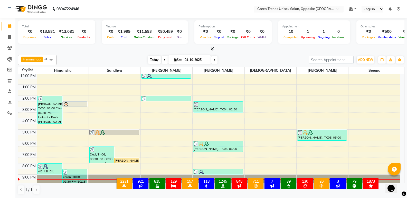
click at [157, 57] on span "Today" at bounding box center [154, 60] width 13 height 8
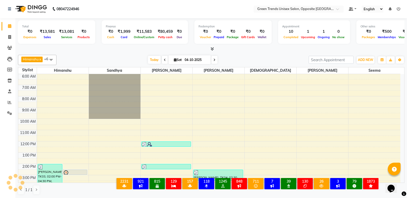
scroll to position [94, 0]
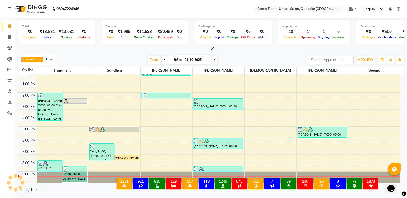
click at [136, 55] on div "[PERSON_NAME] x [PERSON_NAME] x [PERSON_NAME] x [PERSON_NAME] x [PERSON_NAME] x…" at bounding box center [211, 125] width 386 height 144
click at [102, 63] on div "[DATE] [DATE]" at bounding box center [182, 60] width 247 height 8
click at [11, 104] on icon at bounding box center [10, 103] width 4 height 4
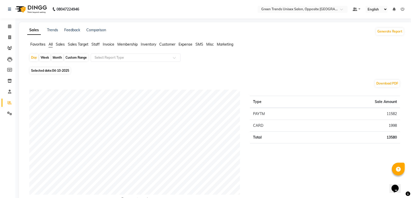
click at [97, 42] on span "Staff" at bounding box center [95, 44] width 8 height 5
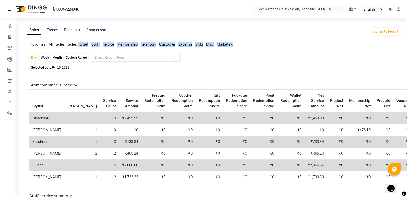
scroll to position [64, 0]
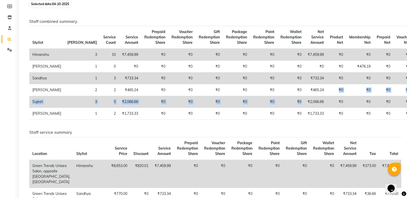
drag, startPoint x: 299, startPoint y: 98, endPoint x: 271, endPoint y: 104, distance: 28.5
click at [271, 104] on tbody "[PERSON_NAME] 3 10 ₹7,459.99 ₹0 ₹0 ₹0 ₹0 ₹0 ₹0 ₹7,459.99 ₹0 ₹0 ₹0 ₹0 ₹0 ₹0 [PER…" at bounding box center [237, 84] width 417 height 71
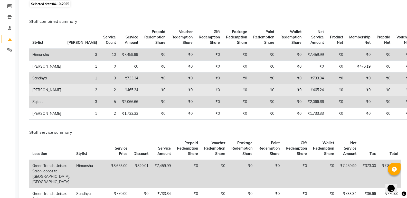
click at [304, 96] on td "₹465.24" at bounding box center [315, 90] width 22 height 12
drag, startPoint x: 279, startPoint y: 97, endPoint x: 292, endPoint y: 99, distance: 13.5
click at [304, 96] on td "₹465.24" at bounding box center [315, 90] width 22 height 12
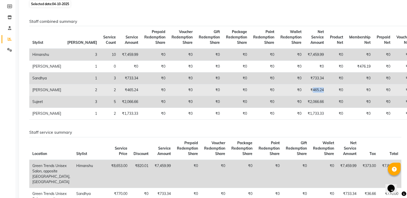
drag, startPoint x: 292, startPoint y: 99, endPoint x: 280, endPoint y: 99, distance: 11.8
click at [304, 96] on td "₹465.24" at bounding box center [315, 90] width 22 height 12
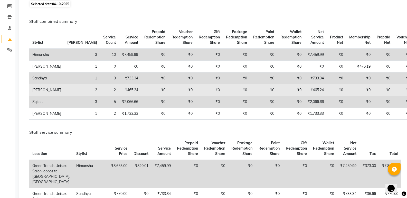
click at [327, 96] on td "₹0" at bounding box center [336, 90] width 19 height 12
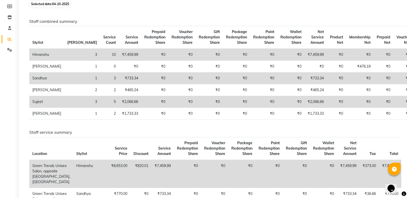
scroll to position [0, 0]
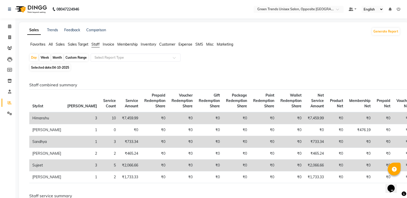
click at [55, 59] on div "Month" at bounding box center [57, 57] width 12 height 7
select select "10"
select select "2025"
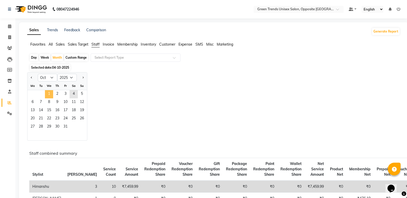
click at [48, 98] on span "1" at bounding box center [49, 94] width 8 height 8
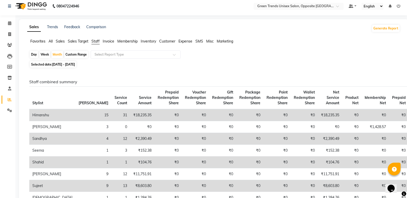
scroll to position [56, 0]
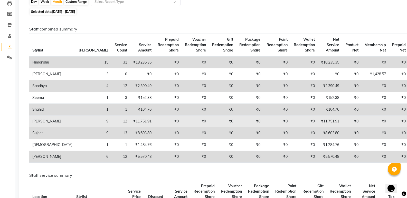
click at [130, 124] on td "₹11,751.91" at bounding box center [142, 122] width 24 height 12
click at [130, 127] on td "₹11,751.91" at bounding box center [142, 122] width 24 height 12
click at [155, 128] on td "₹0" at bounding box center [168, 122] width 27 height 12
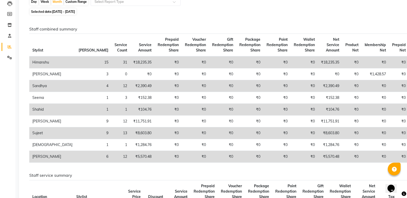
click at [130, 61] on td "₹18,235.35" at bounding box center [142, 62] width 24 height 12
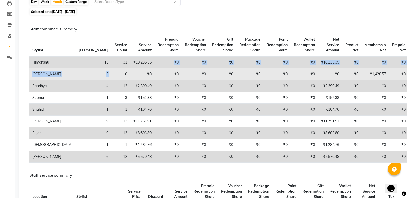
drag, startPoint x: 110, startPoint y: 61, endPoint x: 79, endPoint y: 70, distance: 32.6
click at [71, 71] on tbody "[PERSON_NAME] 15 31 ₹18,235.35 ₹0 ₹0 ₹0 ₹0 ₹0 ₹0 ₹18,235.35 ₹0 ₹0 ₹0 ₹0 ₹0 ₹0 […" at bounding box center [245, 109] width 433 height 107
click at [130, 75] on td "₹0" at bounding box center [142, 75] width 24 height 12
drag, startPoint x: 110, startPoint y: 75, endPoint x: 94, endPoint y: 76, distance: 16.5
click at [130, 76] on td "₹0" at bounding box center [142, 75] width 24 height 12
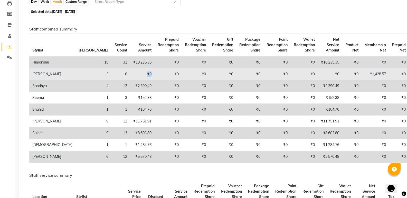
click at [130, 76] on td "₹0" at bounding box center [142, 75] width 24 height 12
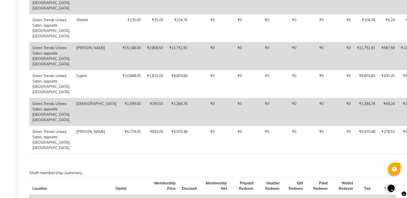
scroll to position [0, 0]
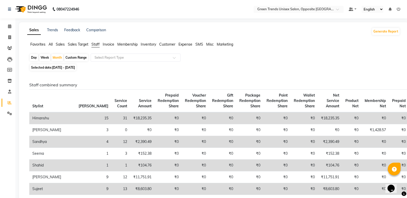
click at [274, 59] on div "Day Week Month Custom Range Select Report Type" at bounding box center [213, 58] width 369 height 9
click at [8, 26] on icon at bounding box center [9, 26] width 3 height 4
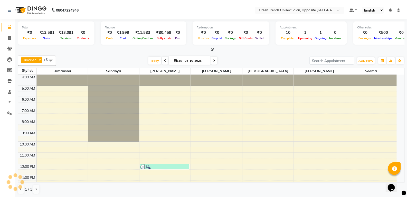
scroll to position [84, 0]
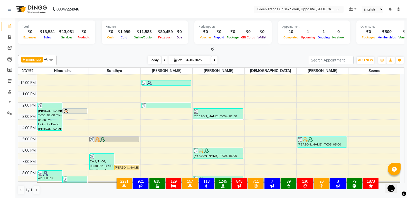
click at [149, 60] on span "Today" at bounding box center [154, 60] width 13 height 8
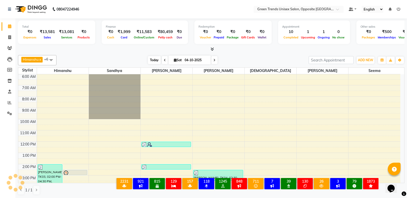
scroll to position [94, 0]
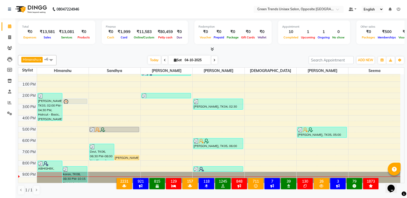
click at [141, 57] on div "[DATE] [DATE]" at bounding box center [182, 60] width 247 height 8
click at [153, 57] on span "Today" at bounding box center [154, 60] width 13 height 8
click at [147, 59] on div "[DATE] [DATE]" at bounding box center [182, 60] width 71 height 8
click at [153, 59] on span "Today" at bounding box center [154, 60] width 13 height 8
click at [147, 59] on div "[DATE] [DATE]" at bounding box center [182, 60] width 71 height 8
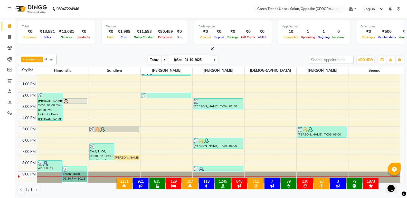
click at [148, 59] on span "Today" at bounding box center [154, 60] width 13 height 8
click at [120, 44] on div "Finance ₹0 Cash ₹1,999 Card ₹11,583 Online/Custom ₹80,459 [PERSON_NAME] cash ₹0…" at bounding box center [145, 32] width 86 height 24
click at [153, 61] on span "Today" at bounding box center [154, 60] width 13 height 8
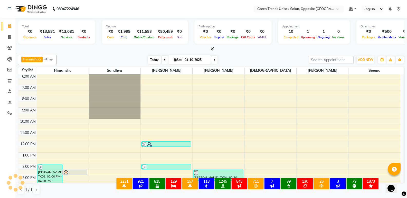
click at [149, 59] on span "Today" at bounding box center [154, 60] width 13 height 8
click at [143, 56] on div "[DATE] [DATE]" at bounding box center [182, 60] width 247 height 8
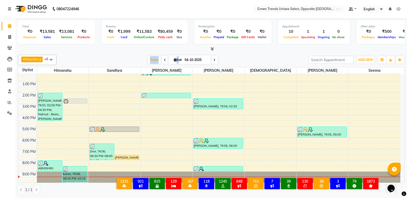
click at [139, 55] on div "[PERSON_NAME] x [PERSON_NAME] x [PERSON_NAME] x [PERSON_NAME] x [PERSON_NAME] x…" at bounding box center [211, 60] width 386 height 10
click at [51, 119] on div "4:00 AM 5:00 AM 6:00 AM 7:00 AM 8:00 AM 9:00 AM 10:00 AM 11:00 AM 12:00 PM 1:00…" at bounding box center [209, 81] width 382 height 203
click at [154, 61] on span "Today" at bounding box center [154, 60] width 13 height 8
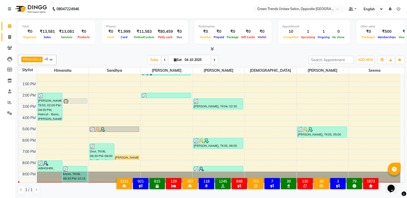
click at [10, 34] on link "Invoice" at bounding box center [8, 37] width 12 height 8
select select "5225"
select select "service"
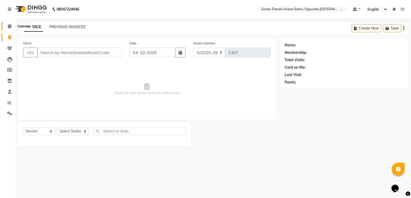
drag, startPoint x: 9, startPoint y: 27, endPoint x: 11, endPoint y: 39, distance: 11.6
click at [9, 27] on icon at bounding box center [9, 26] width 3 height 4
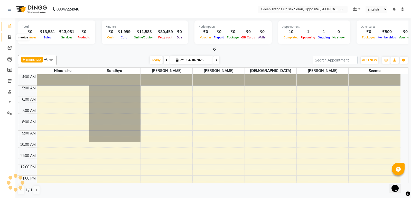
click at [11, 39] on icon at bounding box center [9, 37] width 3 height 4
select select "service"
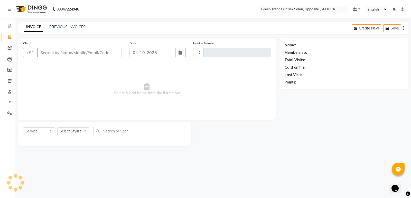
type input "1307"
select select "5225"
click at [72, 28] on link "PREVIOUS INVOICES" at bounding box center [67, 27] width 36 height 5
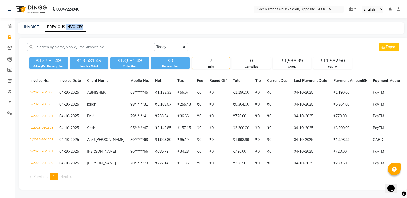
scroll to position [3, 0]
click at [9, 24] on icon at bounding box center [9, 26] width 3 height 4
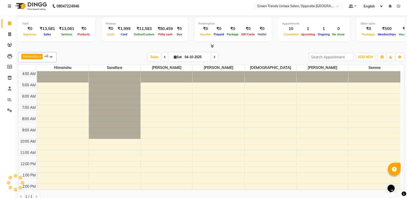
click at [10, 23] on link "Calendar" at bounding box center [8, 23] width 12 height 8
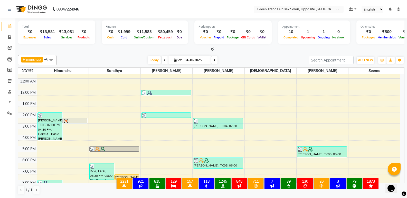
scroll to position [94, 0]
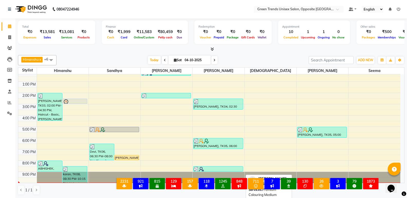
click at [130, 160] on div at bounding box center [126, 160] width 24 height 2
click at [133, 47] on div at bounding box center [211, 49] width 386 height 5
click at [148, 56] on div "[PERSON_NAME] x [PERSON_NAME] x [PERSON_NAME] x [PERSON_NAME] x [PERSON_NAME] x…" at bounding box center [211, 60] width 386 height 10
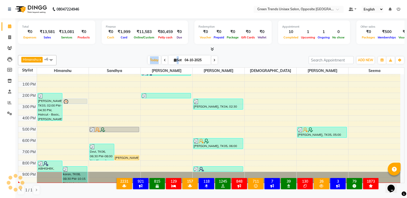
click at [148, 56] on div "[PERSON_NAME] x [PERSON_NAME] x [PERSON_NAME] x [PERSON_NAME] x [PERSON_NAME] x…" at bounding box center [211, 60] width 386 height 10
click at [156, 62] on span "Today" at bounding box center [154, 60] width 13 height 8
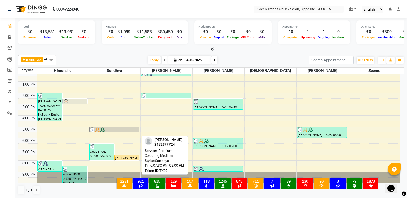
click at [132, 157] on div "[PERSON_NAME], TK07, 07:30 PM-08:00 PM, Premium Colouring Medium" at bounding box center [126, 158] width 24 height 5
click at [127, 157] on div "[PERSON_NAME], TK07, 07:30 PM-08:00 PM, Premium Colouring Medium" at bounding box center [126, 158] width 24 height 5
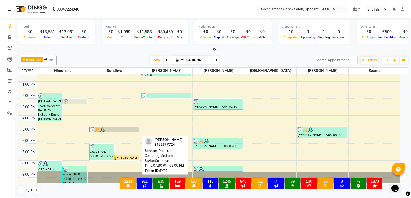
select select "1"
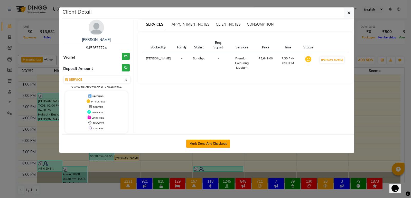
click at [194, 145] on button "Mark Done And Checkout" at bounding box center [208, 144] width 44 height 8
select select "service"
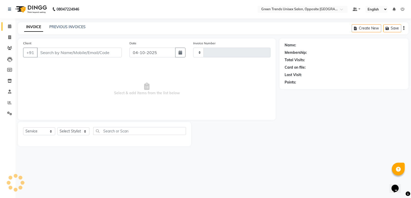
type input "1307"
select select "5225"
type input "94******24"
select select "35063"
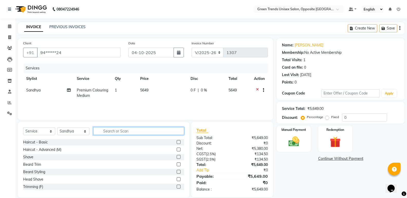
click at [140, 129] on input "text" at bounding box center [138, 131] width 91 height 8
click at [191, 91] on span "0 F" at bounding box center [192, 90] width 5 height 5
select select "35063"
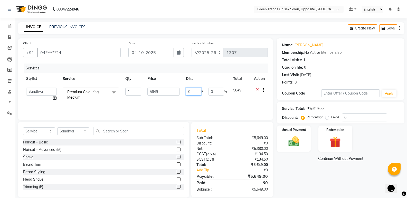
click at [191, 91] on input "0" at bounding box center [193, 92] width 15 height 8
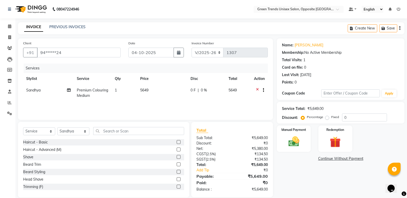
click at [162, 91] on td "5649" at bounding box center [162, 93] width 51 height 17
select select "35063"
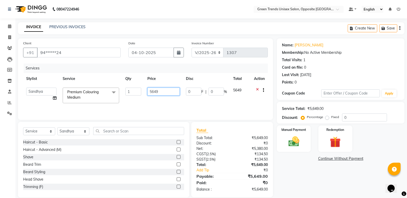
drag, startPoint x: 162, startPoint y: 91, endPoint x: 134, endPoint y: 91, distance: 27.2
click at [134, 91] on tr "[PERSON_NAME] [PERSON_NAME] [PERSON_NAME] [PERSON_NAME] [PERSON_NAME] Premium C…" at bounding box center [145, 96] width 245 height 22
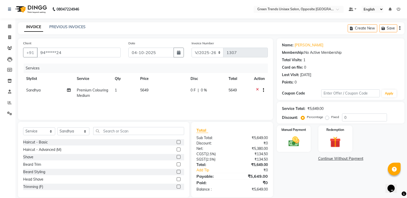
click at [141, 89] on span "5649" at bounding box center [144, 90] width 8 height 5
select select "35063"
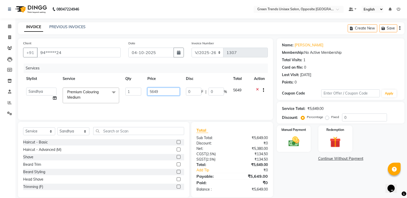
click at [161, 94] on input "5649" at bounding box center [163, 92] width 32 height 8
type input "5950"
click at [198, 109] on div "Services Stylist Service Qty Price Disc Total Action [PERSON_NAME] [PERSON_NAME…" at bounding box center [145, 89] width 245 height 51
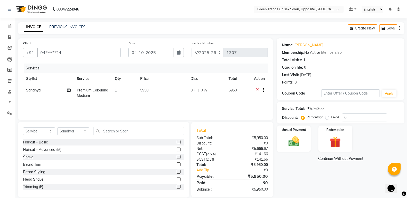
click at [196, 96] on td "0 F | 0 %" at bounding box center [206, 93] width 38 height 17
select select "35063"
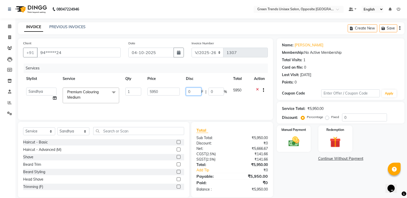
click at [196, 91] on input "0" at bounding box center [193, 92] width 15 height 8
type input "0951"
click at [193, 100] on td "0951 F | 0 %" at bounding box center [206, 96] width 47 height 22
select select "35063"
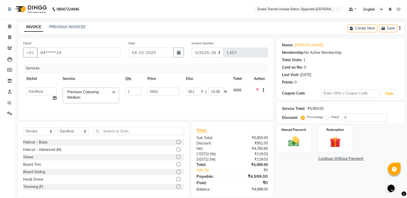
click at [407, 144] on div "Manual Payment Redemption" at bounding box center [340, 139] width 135 height 26
click at [107, 127] on input "text" at bounding box center [138, 131] width 91 height 8
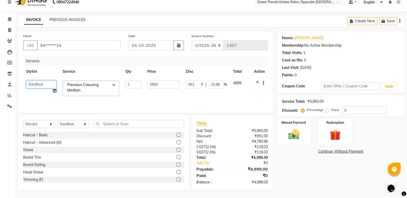
click at [47, 84] on select "[PERSON_NAME] [PERSON_NAME] [PERSON_NAME] [PERSON_NAME] [PERSON_NAME]" at bounding box center [41, 85] width 30 height 8
select select "75769"
click at [114, 126] on input "text" at bounding box center [138, 124] width 91 height 8
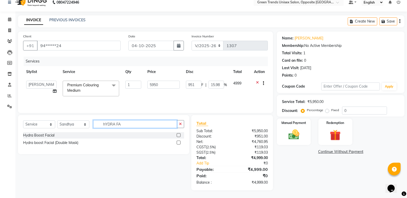
scroll to position [7, 0]
type input "hYDRA FA"
click at [180, 143] on label at bounding box center [179, 143] width 4 height 4
click at [180, 143] on input "checkbox" at bounding box center [178, 142] width 3 height 3
click at [180, 132] on div "Select Service Product Membership Package Voucher Prepaid Gift Card Select Styl…" at bounding box center [103, 126] width 161 height 12
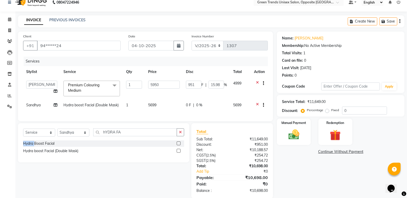
checkbox input "false"
click at [164, 137] on input "hYDRA FA" at bounding box center [135, 133] width 84 height 8
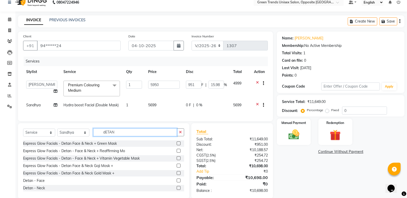
scroll to position [19, 0]
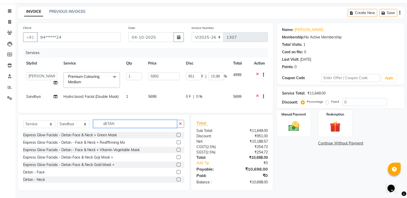
type input "dETAN"
click at [177, 173] on label at bounding box center [179, 172] width 4 height 4
click at [177, 173] on input "checkbox" at bounding box center [178, 172] width 3 height 3
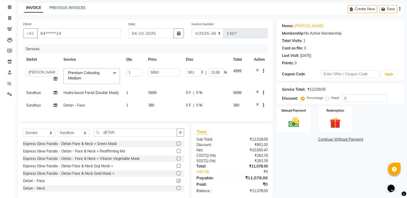
checkbox input "false"
click at [177, 190] on label at bounding box center [179, 189] width 4 height 4
click at [177, 190] on input "checkbox" at bounding box center [178, 188] width 3 height 3
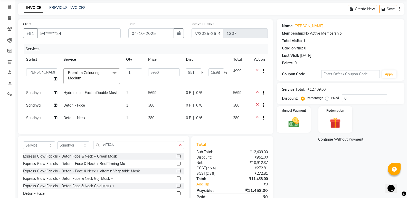
checkbox input "false"
click at [190, 108] on td "0 F | 0 %" at bounding box center [206, 106] width 47 height 13
select select "35063"
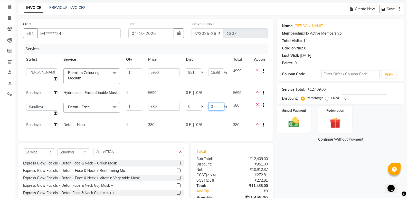
click at [214, 107] on input "0" at bounding box center [215, 107] width 15 height 8
type input "0100"
click at [196, 127] on div "Services Stylist Service Qty Price Disc Total Action [PERSON_NAME] [PERSON_NAME…" at bounding box center [145, 90] width 245 height 92
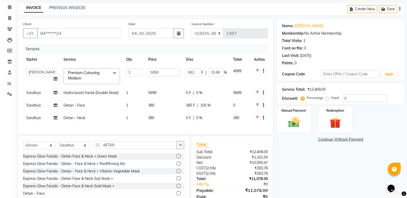
click at [199, 123] on td "0 F | 0 %" at bounding box center [206, 118] width 47 height 13
select select "35063"
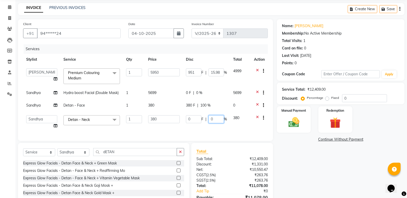
click at [220, 120] on input "0" at bounding box center [215, 120] width 15 height 8
type input "0100"
click at [194, 133] on div "Client +91 94******24 Date [DATE] Invoice Number V/2025 V/[PHONE_NUMBER] Servic…" at bounding box center [145, 80] width 255 height 122
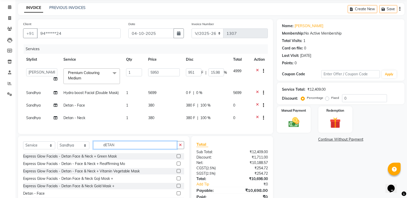
click at [138, 146] on input "dETAN" at bounding box center [135, 145] width 84 height 8
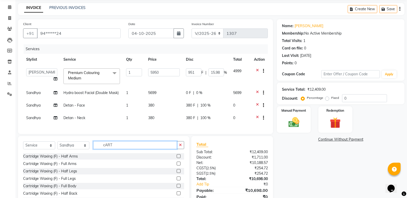
scroll to position [44, 0]
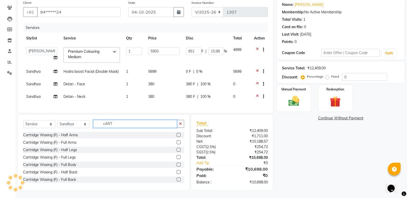
type input "cART"
click at [177, 144] on label at bounding box center [179, 143] width 4 height 4
click at [177, 144] on input "checkbox" at bounding box center [178, 142] width 3 height 3
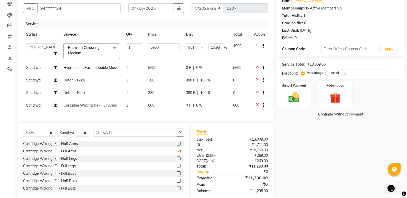
checkbox input "false"
click at [177, 168] on label at bounding box center [179, 166] width 4 height 4
click at [177, 168] on input "checkbox" at bounding box center [178, 166] width 3 height 3
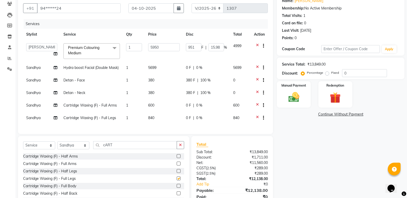
checkbox input "false"
click at [183, 103] on td "0 F | 0 %" at bounding box center [206, 106] width 47 height 13
select select "35063"
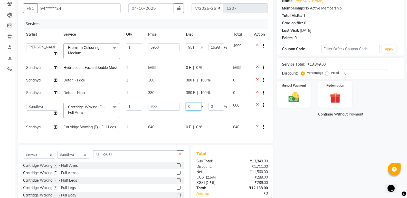
click at [193, 107] on input "0" at bounding box center [193, 107] width 15 height 8
type input "0100"
click at [190, 128] on div "Services Stylist Service Qty Price Disc Total Action [PERSON_NAME] [PERSON_NAME…" at bounding box center [145, 78] width 245 height 119
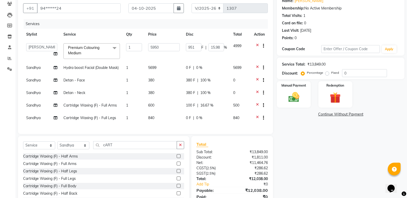
click at [192, 120] on div "0 F | 0 %" at bounding box center [206, 118] width 41 height 5
select select "35063"
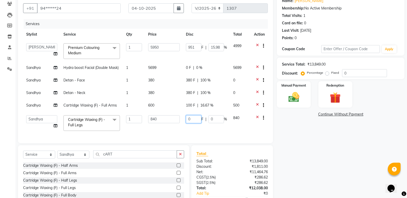
click at [190, 116] on input "0" at bounding box center [193, 120] width 15 height 8
type input "0140"
click at [188, 135] on div "Client +91 94******24 Date [DATE] Invoice Number V/2025 V/[PHONE_NUMBER] Servic…" at bounding box center [145, 68] width 255 height 149
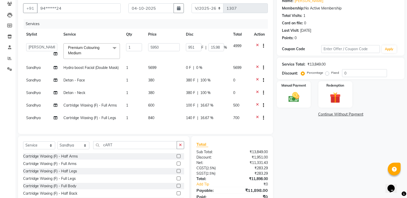
click at [135, 145] on div "Select Service Product Membership Package Voucher Prepaid Gift Card Select Styl…" at bounding box center [103, 174] width 171 height 76
click at [129, 160] on div "Cartridge Waxing (F) - Half Arms" at bounding box center [103, 156] width 161 height 6
click at [127, 149] on input "cART" at bounding box center [135, 145] width 84 height 8
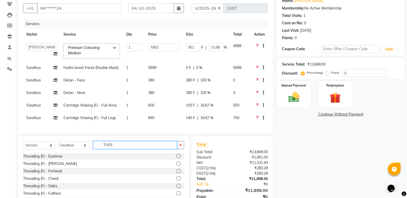
type input "THRE"
click at [177, 158] on label at bounding box center [179, 157] width 4 height 4
click at [177, 158] on input "checkbox" at bounding box center [178, 156] width 3 height 3
click at [176, 149] on input "THRE" at bounding box center [135, 145] width 84 height 8
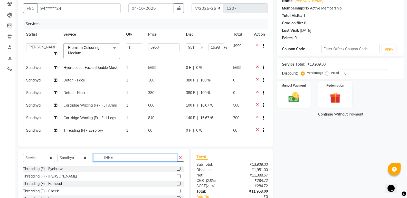
checkbox input "false"
type input "bRAZ"
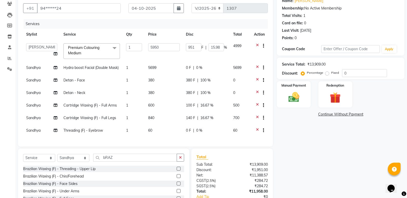
click at [179, 171] on label at bounding box center [179, 169] width 4 height 4
click at [179, 171] on input "checkbox" at bounding box center [178, 169] width 3 height 3
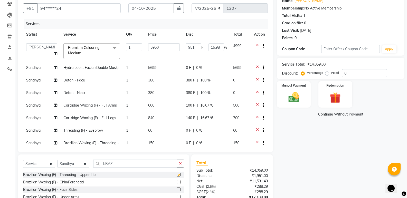
checkbox input "false"
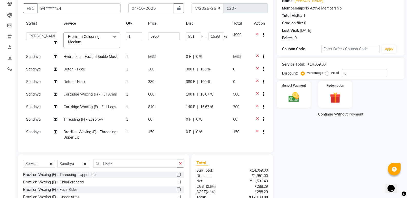
click at [184, 121] on td "0 F | 0 %" at bounding box center [206, 120] width 47 height 13
select select "35063"
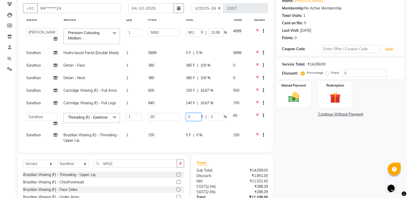
click at [187, 119] on input "0" at bounding box center [193, 117] width 15 height 8
type input "010"
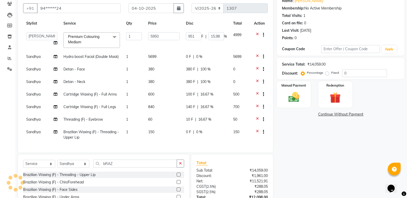
click at [189, 140] on div "Services Stylist Service Qty Price Disc Total Action [PERSON_NAME] [PERSON_NAME…" at bounding box center [145, 83] width 245 height 128
click at [183, 133] on td "0 F | 0 %" at bounding box center [206, 135] width 47 height 17
select select "35063"
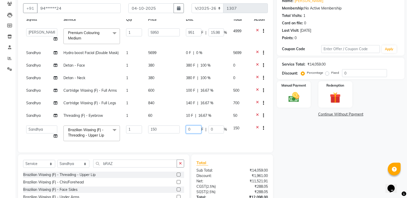
click at [186, 131] on input "0" at bounding box center [193, 130] width 15 height 8
click at [186, 130] on input "0" at bounding box center [193, 130] width 15 height 8
click at [188, 129] on input "0" at bounding box center [193, 130] width 15 height 8
type input "030"
click at [197, 140] on div "Services Stylist Service Qty Price Disc Total Action [PERSON_NAME] [PERSON_NAME…" at bounding box center [145, 83] width 245 height 128
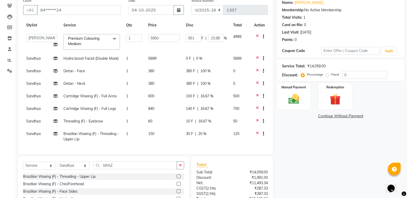
scroll to position [12, 0]
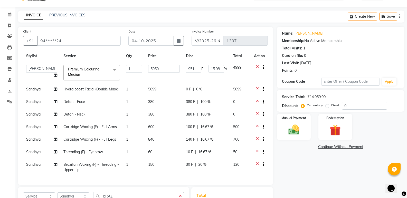
click at [196, 87] on span "0 %" at bounding box center [199, 89] width 6 height 5
select select "35063"
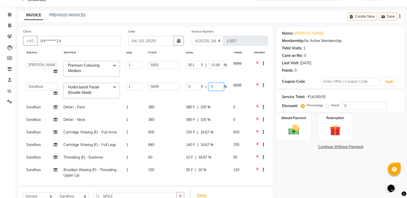
click at [214, 90] on input "0" at bounding box center [215, 87] width 15 height 8
type input "016"
click at [225, 93] on tbody "[PERSON_NAME] [PERSON_NAME] [PERSON_NAME] [PERSON_NAME] [PERSON_NAME] Premium C…" at bounding box center [145, 119] width 245 height 123
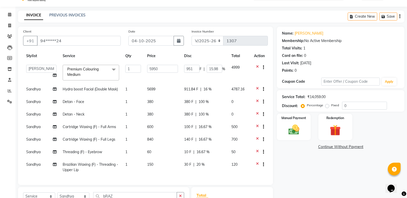
click at [189, 87] on span "911.84 F" at bounding box center [191, 89] width 14 height 5
select select "35063"
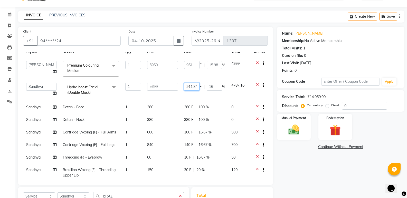
click at [189, 86] on input "911.84" at bounding box center [191, 87] width 15 height 8
click at [188, 85] on input "911.84" at bounding box center [191, 87] width 15 height 8
type input "940"
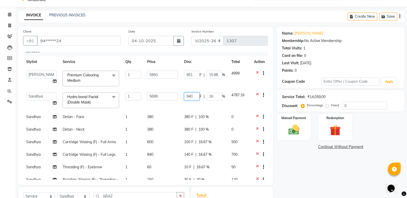
scroll to position [0, 0]
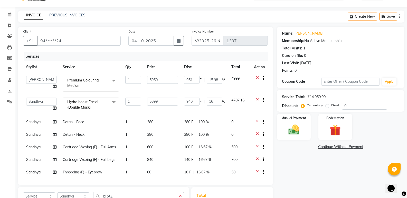
click at [181, 112] on tbody "[PERSON_NAME] [PERSON_NAME] [PERSON_NAME] [PERSON_NAME] [PERSON_NAME] Premium C…" at bounding box center [145, 134] width 245 height 123
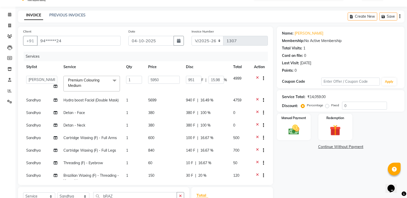
click at [191, 104] on td "940 F | 16.49 %" at bounding box center [206, 101] width 47 height 13
select select "35063"
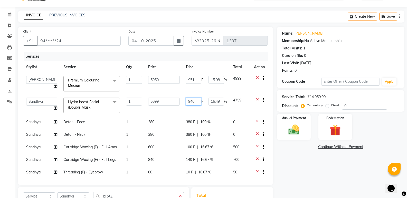
click at [191, 104] on input "940" at bounding box center [193, 102] width 15 height 8
type input "950"
click at [175, 112] on tbody "[PERSON_NAME] [PERSON_NAME] [PERSON_NAME] [PERSON_NAME] [PERSON_NAME] Premium C…" at bounding box center [145, 134] width 245 height 123
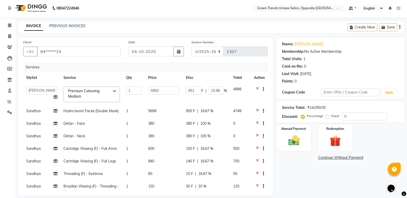
scroll to position [15, 0]
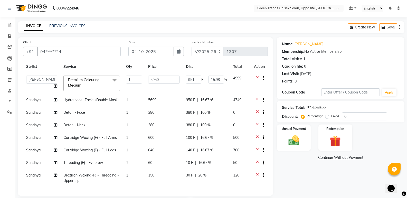
click at [301, 175] on div "Name: [PERSON_NAME] Membership: No Active Membership Total Visits: 1 Card on fi…" at bounding box center [342, 155] width 131 height 236
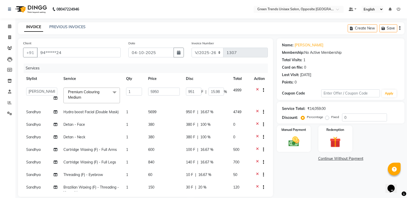
scroll to position [84, 0]
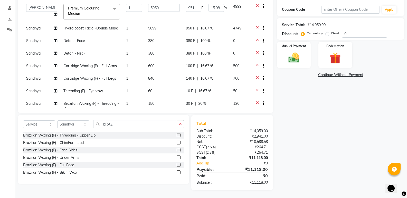
click at [256, 77] on icon at bounding box center [257, 79] width 3 height 6
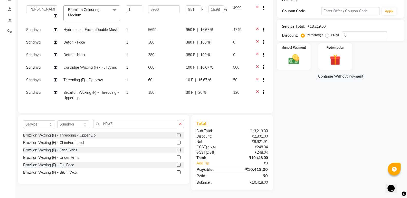
click at [354, 168] on div "Name: [PERSON_NAME] Membership: No Active Membership Total Visits: 1 Card on fi…" at bounding box center [342, 73] width 131 height 235
click at [208, 55] on span "100 %" at bounding box center [205, 54] width 10 height 5
select select "35063"
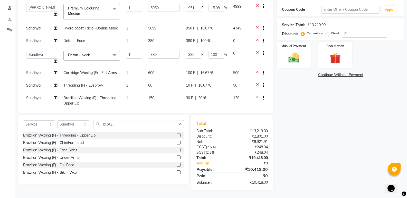
click at [196, 59] on td "380 F | 100 %" at bounding box center [206, 58] width 47 height 20
select select "35063"
drag, startPoint x: 196, startPoint y: 59, endPoint x: 181, endPoint y: 55, distance: 14.8
click at [183, 55] on td "380 F | 100 %" at bounding box center [206, 58] width 47 height 20
type input "70"
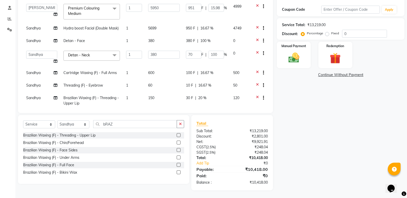
click at [175, 61] on td "380" at bounding box center [164, 58] width 38 height 20
select select "35063"
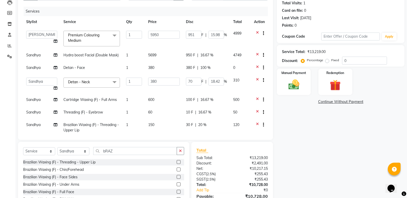
click at [348, 143] on div "Name: [PERSON_NAME] Membership: No Active Membership Total Visits: 1 Card on fi…" at bounding box center [342, 100] width 131 height 236
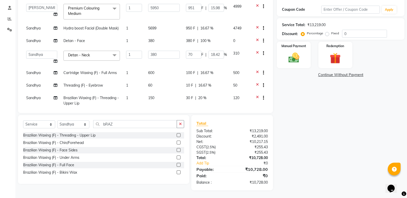
scroll to position [9, 0]
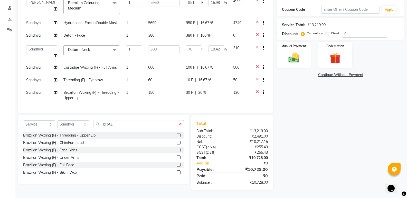
click at [306, 104] on div "Name: [PERSON_NAME] Membership: No Active Membership Total Visits: 1 Card on fi…" at bounding box center [342, 73] width 131 height 236
click at [291, 65] on div "Manual Payment" at bounding box center [293, 54] width 35 height 27
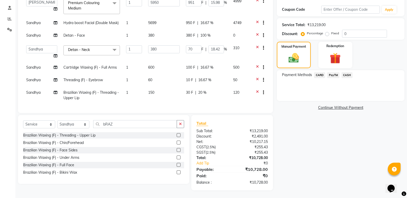
click at [332, 75] on span "PayTM" at bounding box center [333, 75] width 12 height 6
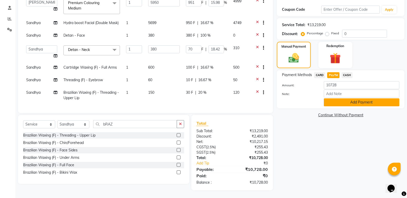
click at [343, 99] on button "Add Payment" at bounding box center [361, 103] width 75 height 8
click at [343, 99] on div "Payment Methods CARD PayTM CASH Amount: 10728 Note: Add Payment" at bounding box center [341, 89] width 128 height 38
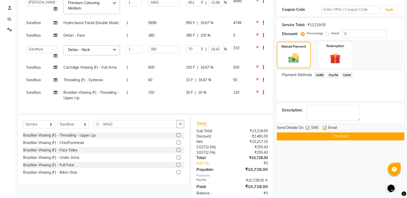
scroll to position [95, 0]
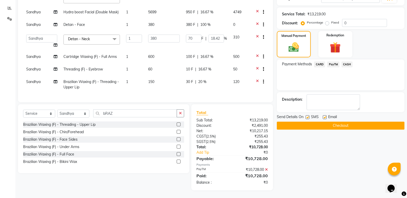
click at [322, 128] on button "Checkout" at bounding box center [341, 126] width 128 height 8
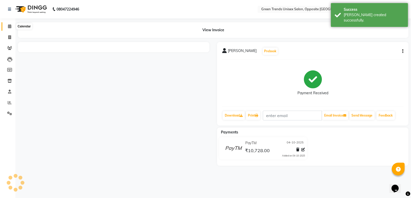
click at [9, 26] on icon at bounding box center [9, 26] width 3 height 4
click at [13, 28] on span at bounding box center [9, 27] width 9 height 6
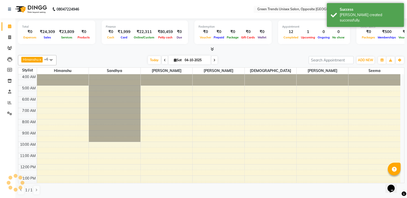
scroll to position [23, 0]
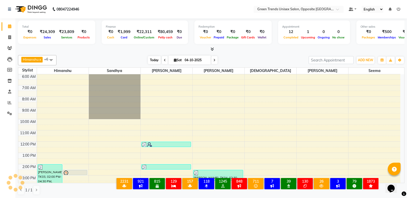
click at [152, 60] on span "Today" at bounding box center [154, 60] width 13 height 8
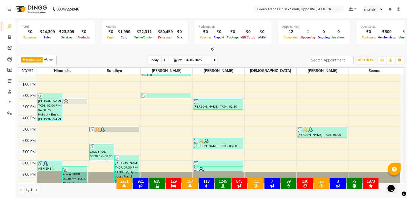
click at [152, 59] on span "Today" at bounding box center [154, 60] width 13 height 8
click at [8, 36] on span at bounding box center [9, 38] width 9 height 6
select select "service"
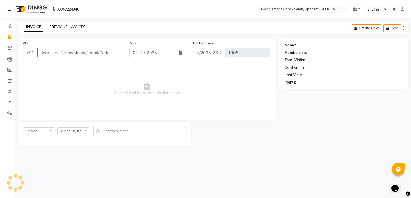
click at [62, 25] on link "PREVIOUS INVOICES" at bounding box center [67, 27] width 36 height 5
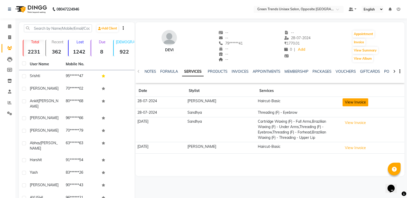
click at [356, 102] on button "View Invoice" at bounding box center [355, 103] width 26 height 8
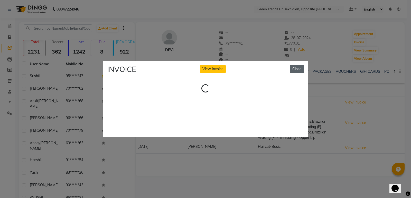
click at [299, 70] on button "Close" at bounding box center [297, 69] width 14 height 8
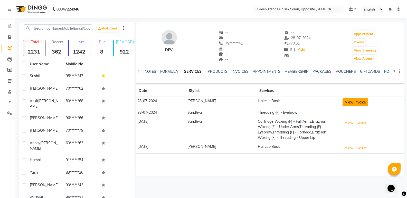
click at [342, 100] on button "View Invoice" at bounding box center [355, 103] width 26 height 8
